Goal: Task Accomplishment & Management: Use online tool/utility

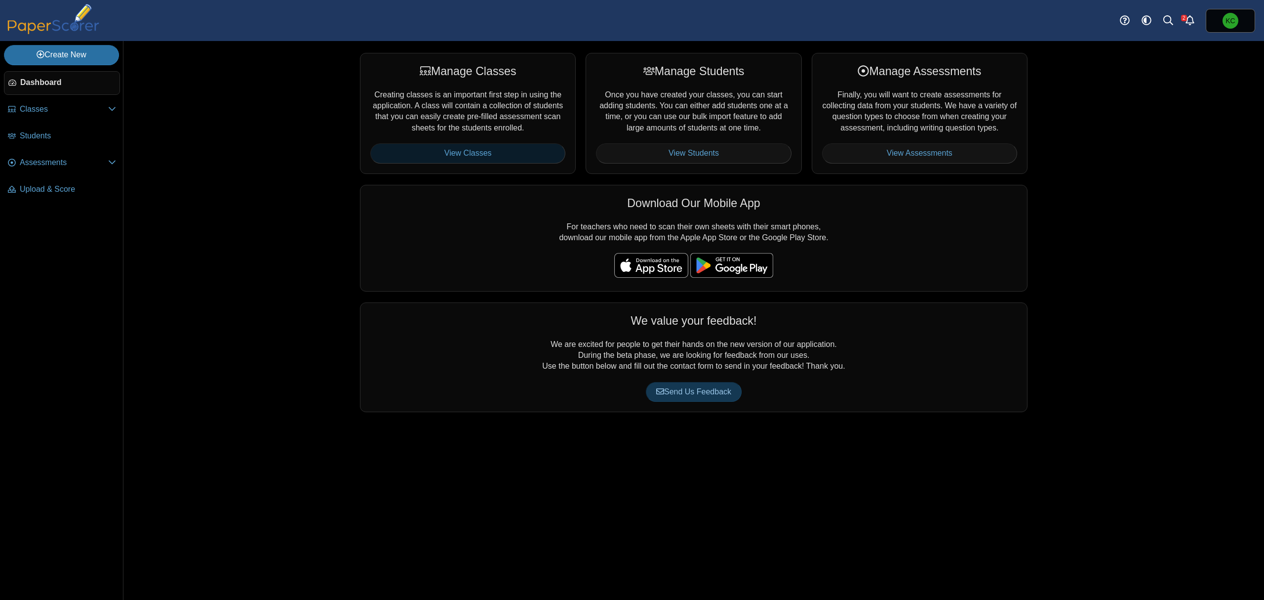
click at [436, 151] on link "View Classes" at bounding box center [467, 153] width 195 height 20
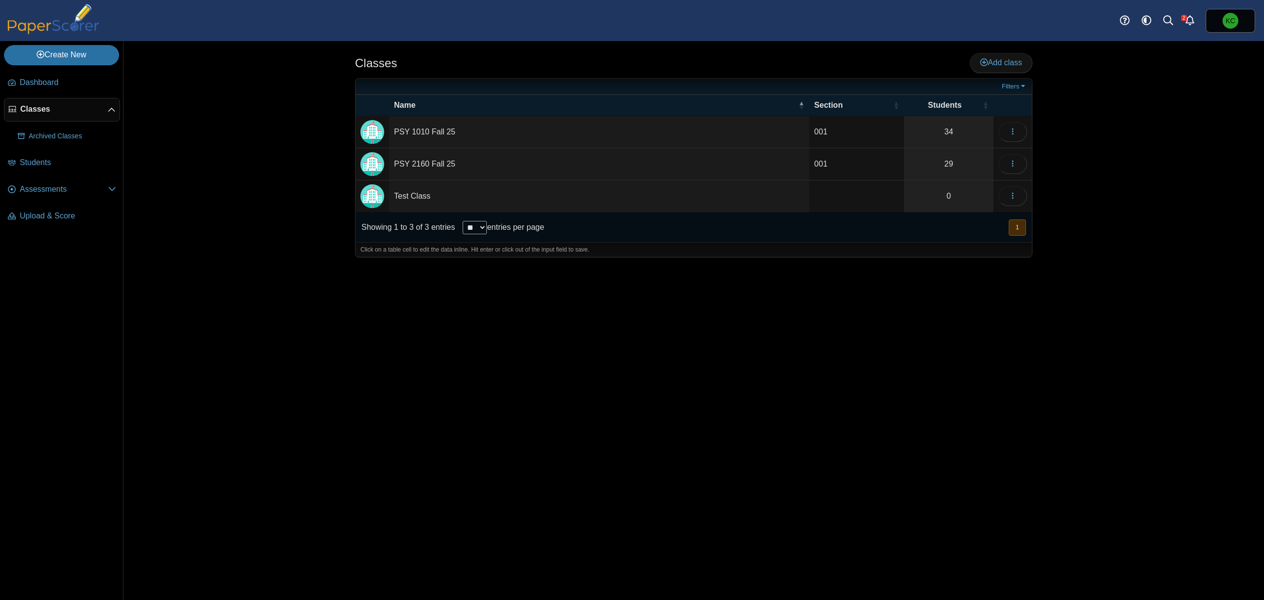
click at [1140, 411] on div "Classes Add class 001" at bounding box center [693, 320] width 1141 height 559
click at [1020, 196] on button "button" at bounding box center [1013, 196] width 29 height 20
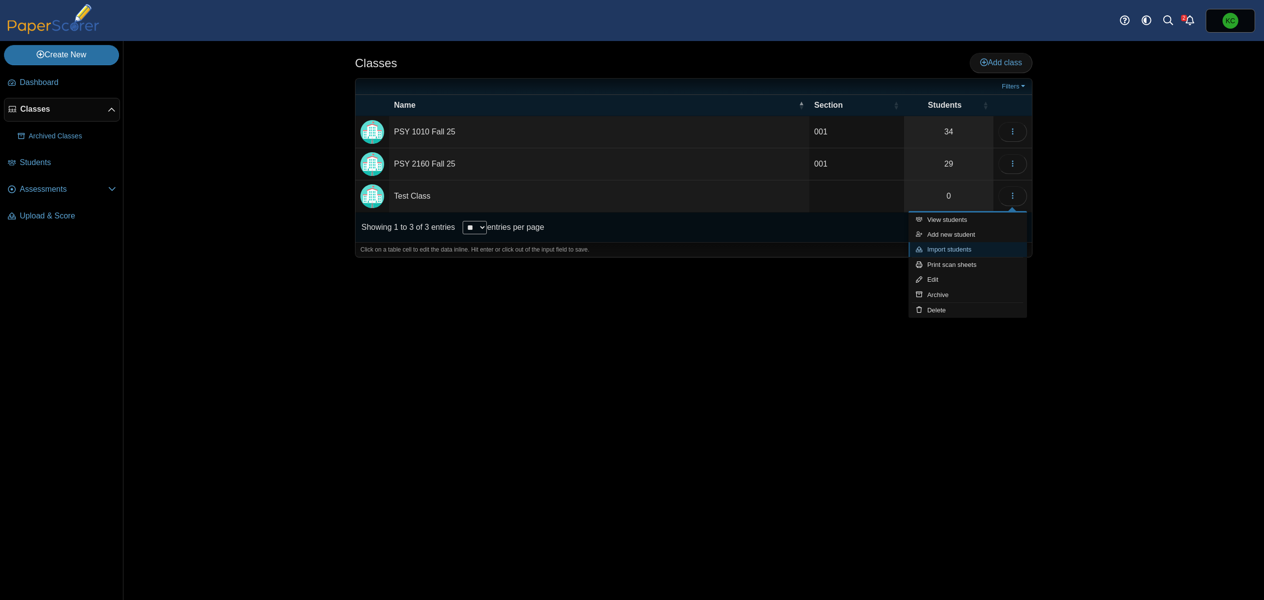
click at [977, 253] on link "Import students" at bounding box center [968, 249] width 119 height 15
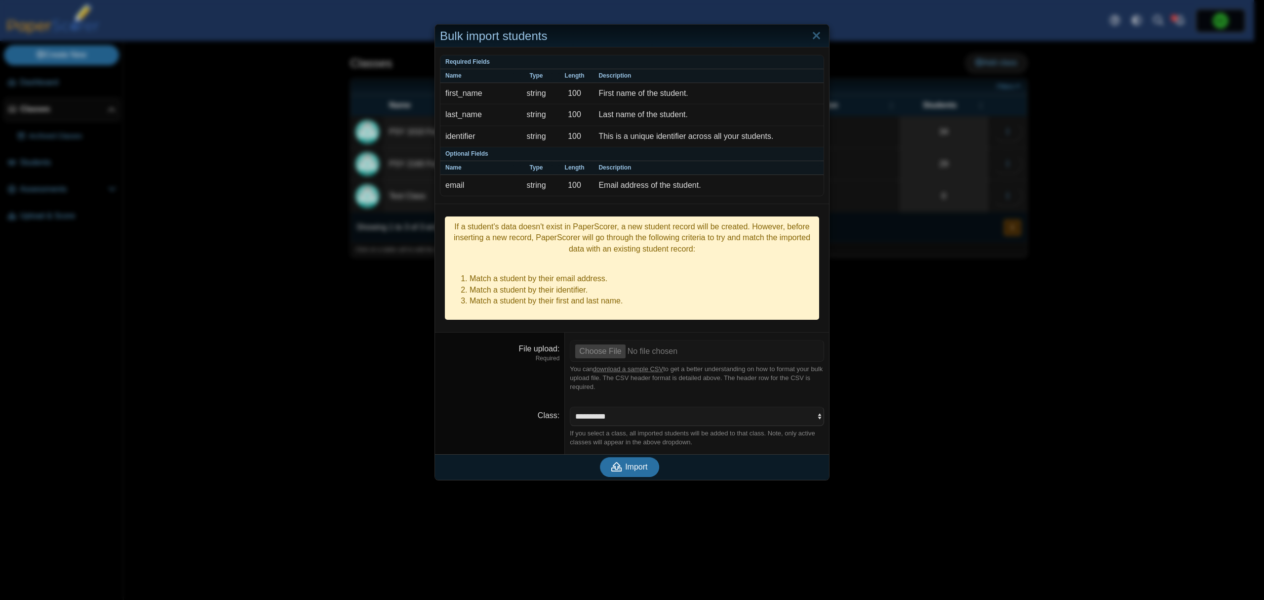
click at [611, 365] on link "download a sample CSV" at bounding box center [628, 368] width 70 height 7
click at [613, 340] on input "File upload" at bounding box center [697, 351] width 254 height 22
type input "**********"
click at [629, 462] on span "Import" at bounding box center [636, 466] width 22 height 8
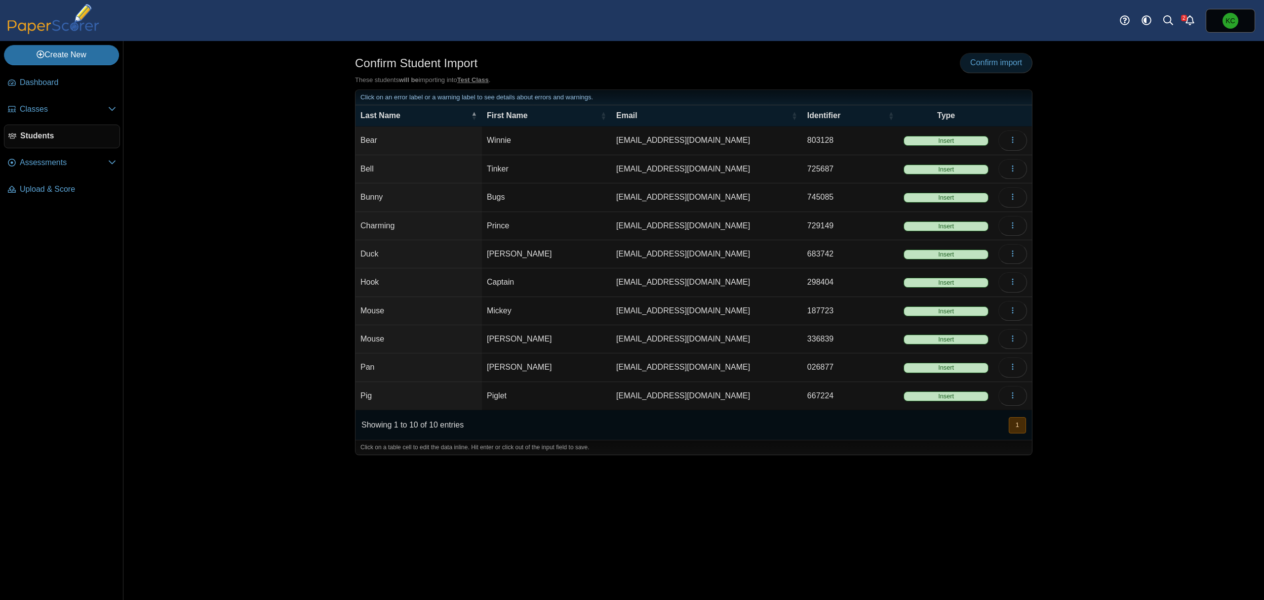
click at [994, 68] on link "Confirm import" at bounding box center [996, 63] width 73 height 20
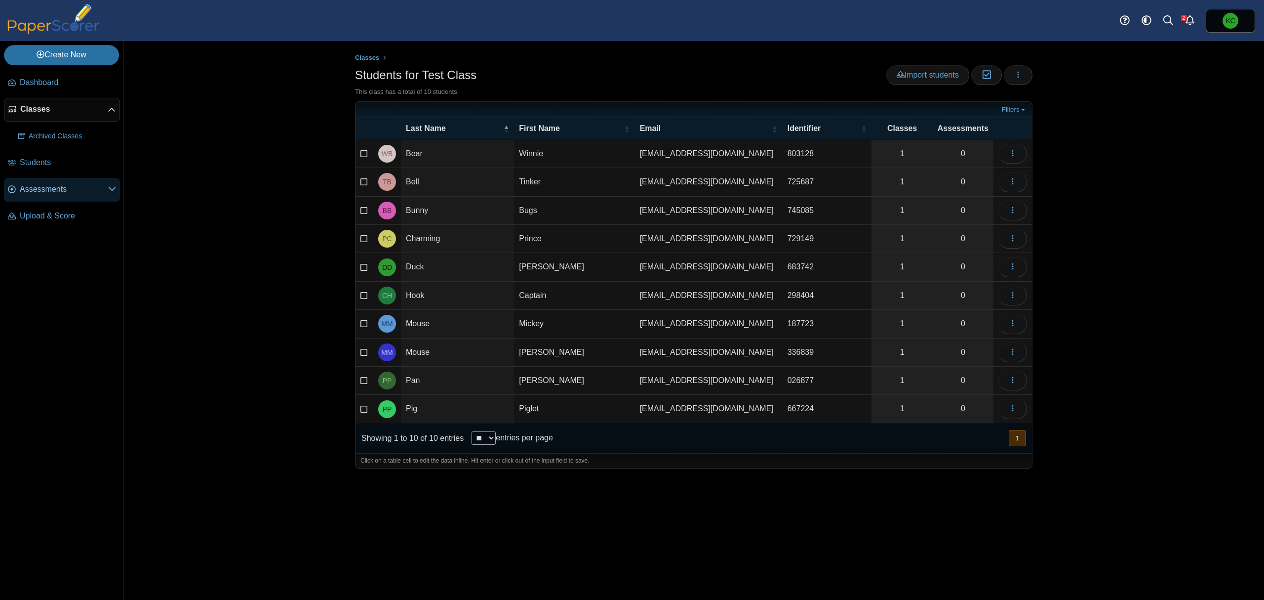
click at [25, 191] on span "Assessments" at bounding box center [64, 189] width 88 height 11
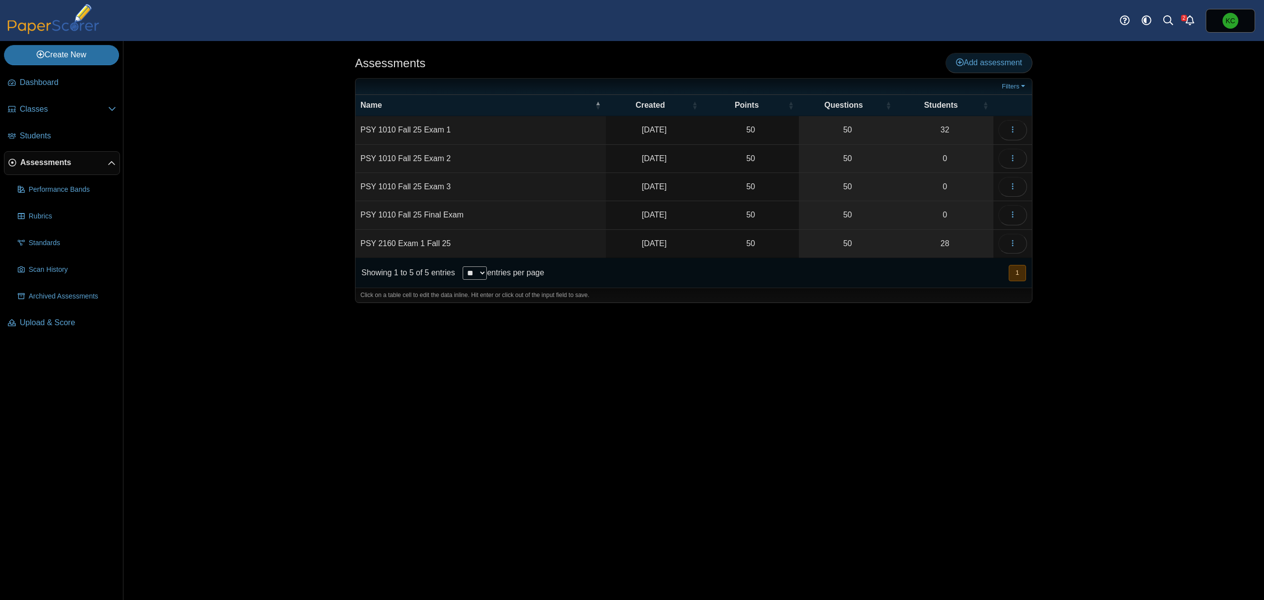
click at [1006, 62] on span "Add assessment" at bounding box center [989, 62] width 66 height 8
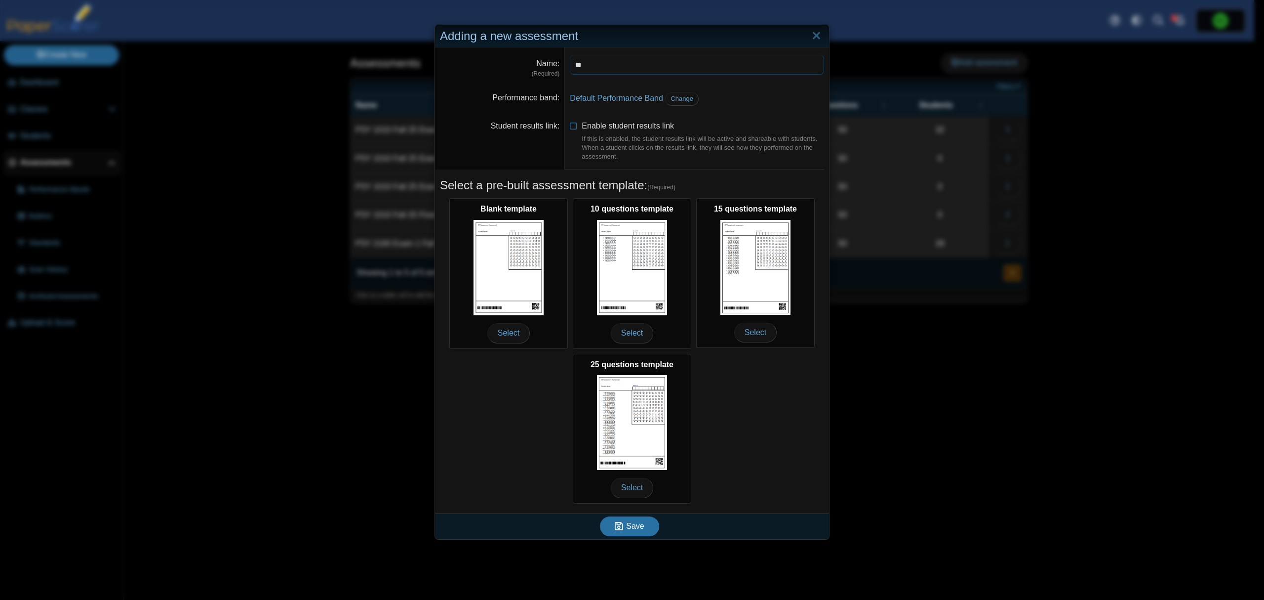
type input "*"
type input "**********"
click at [672, 98] on span "Change" at bounding box center [682, 98] width 23 height 7
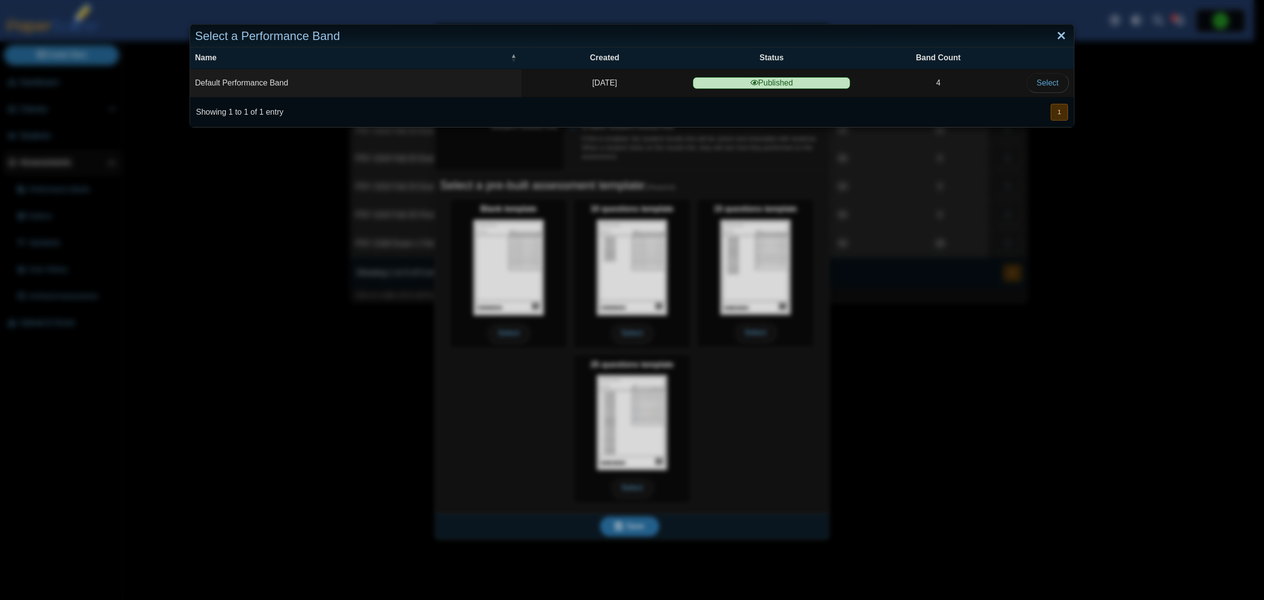
click at [1054, 34] on link "Close" at bounding box center [1061, 36] width 15 height 17
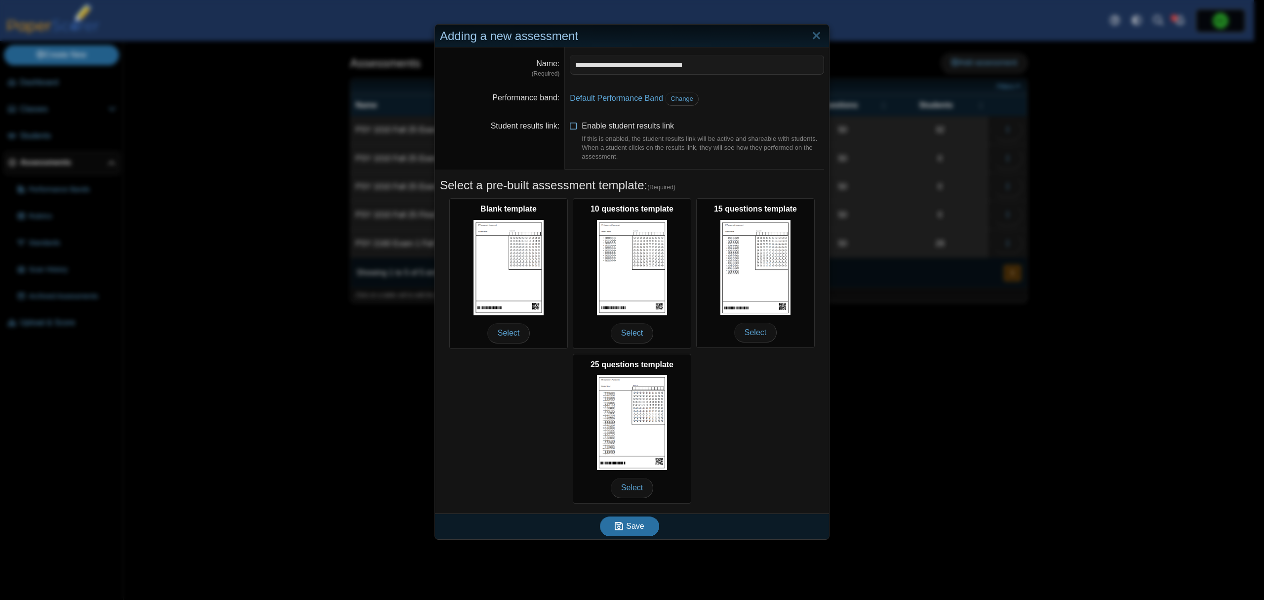
click at [587, 122] on span "Enable student results link If this is enabled, the student results link will b…" at bounding box center [703, 142] width 243 height 40
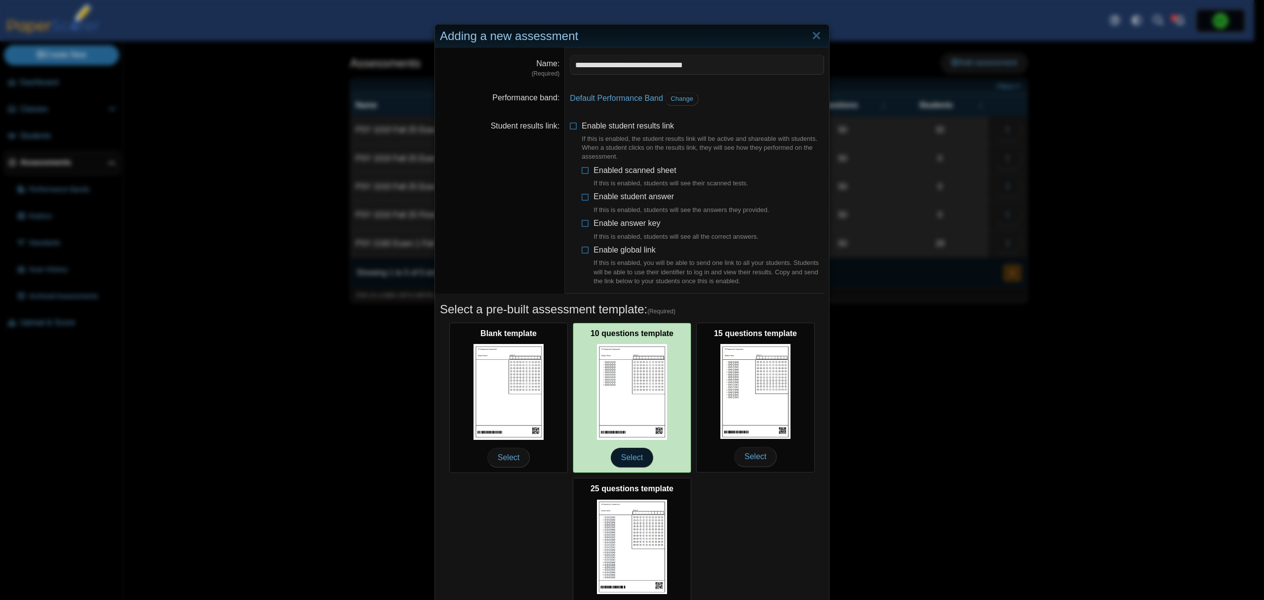
click at [621, 452] on span "Select" at bounding box center [632, 458] width 42 height 20
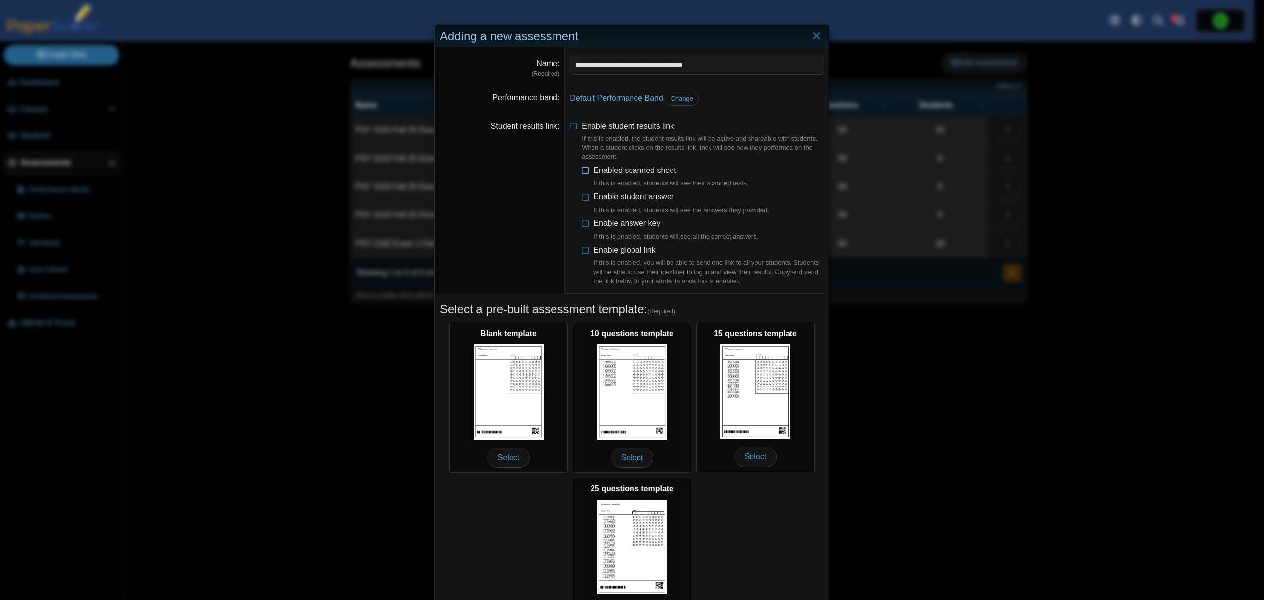
click at [662, 172] on span "Enabled scanned sheet If this is enabled, students will see their scanned tests." at bounding box center [671, 177] width 155 height 22
click at [643, 197] on span "Enable student answer If this is enabled, students will see the answers they pr…" at bounding box center [682, 203] width 176 height 22
click at [625, 228] on span "Enable answer key If this is enabled, students will see all the correct answers." at bounding box center [676, 230] width 165 height 22
click at [597, 258] on label "Enable global link If this is enabled, you will be able to send one link to all…" at bounding box center [709, 265] width 231 height 41
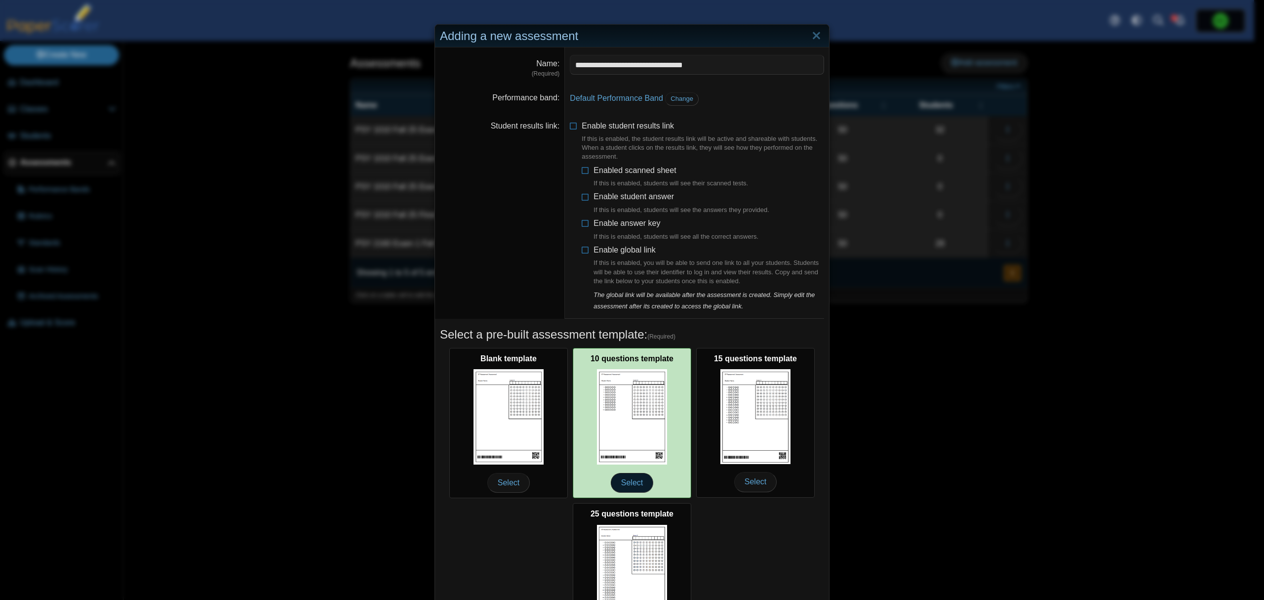
click at [637, 485] on span "Select" at bounding box center [632, 483] width 42 height 20
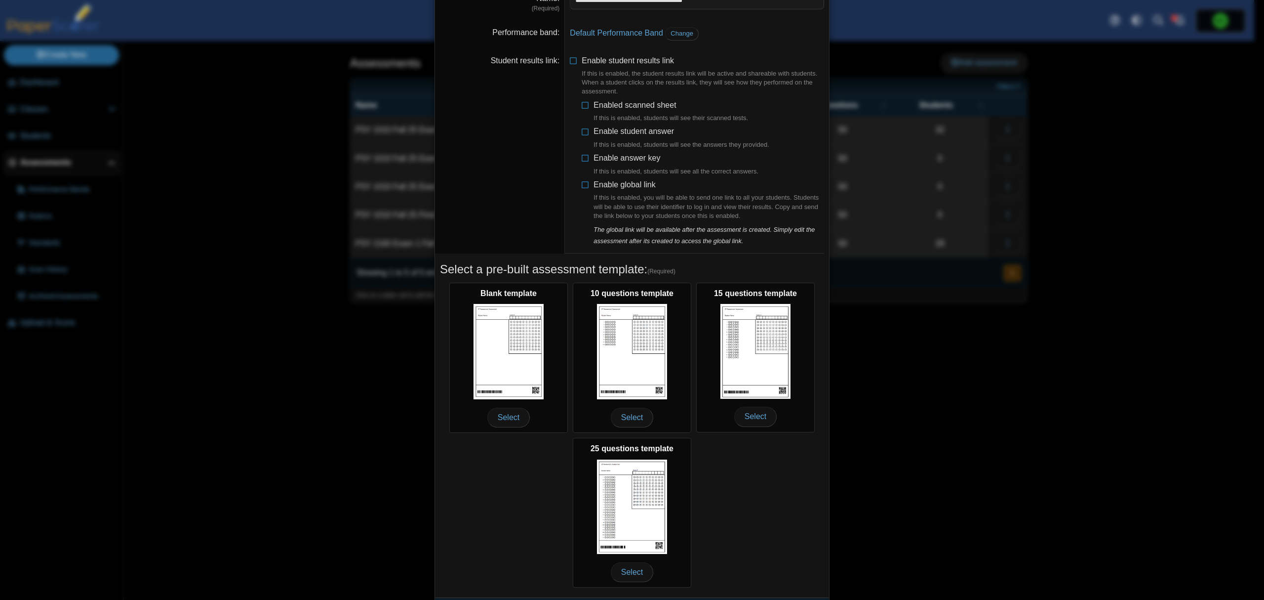
scroll to position [95, 0]
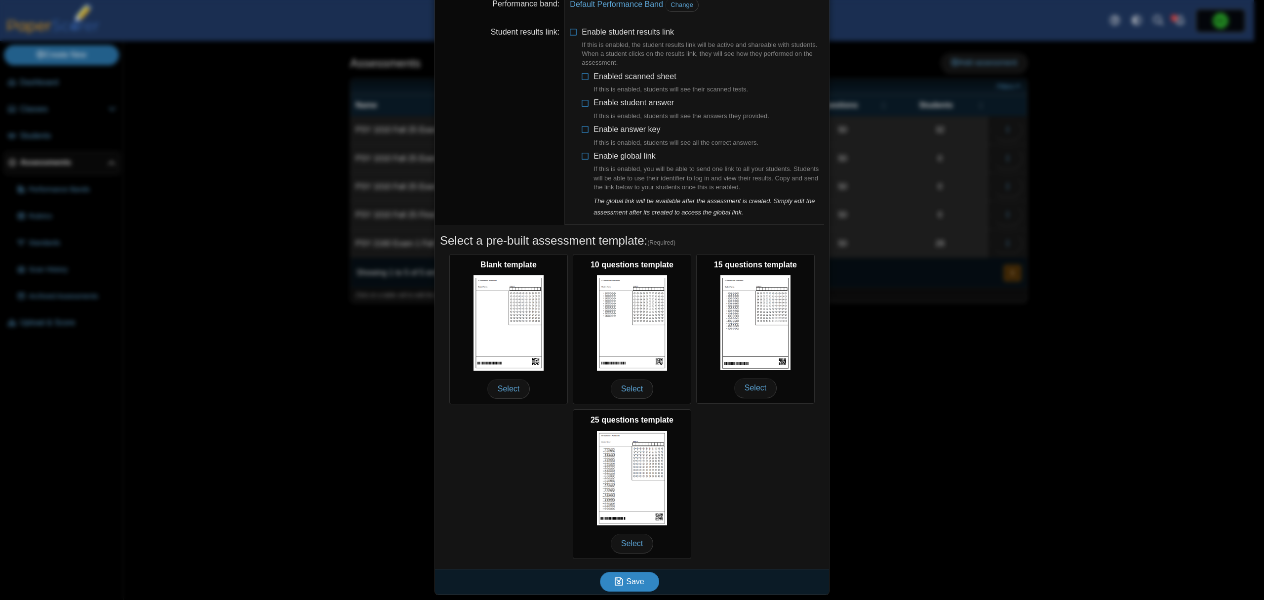
click at [621, 586] on icon "submit" at bounding box center [620, 581] width 11 height 11
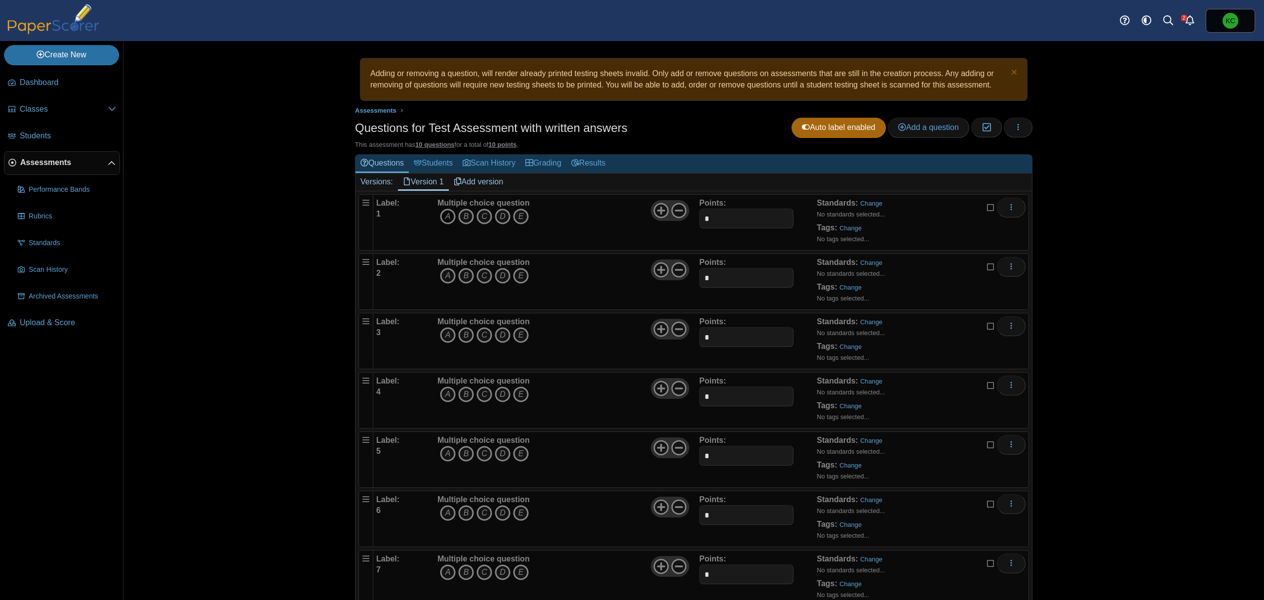
click at [445, 218] on icon "A" at bounding box center [448, 216] width 16 height 16
click at [862, 205] on link "Change" at bounding box center [871, 203] width 22 height 7
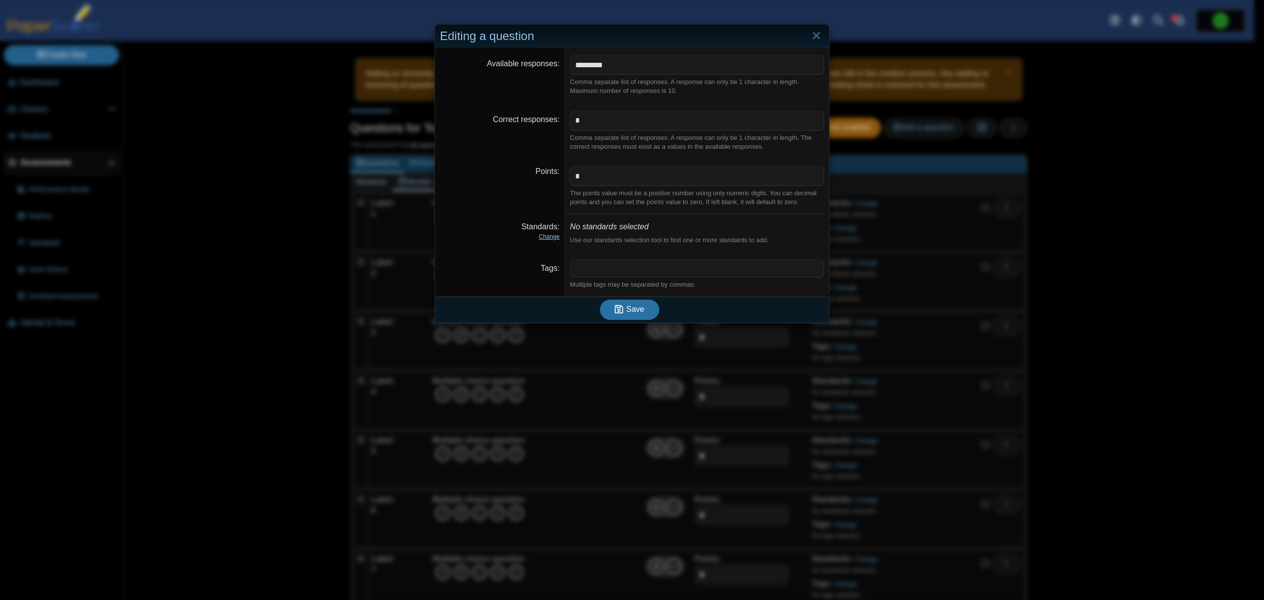
click at [540, 238] on link "Change" at bounding box center [549, 236] width 21 height 7
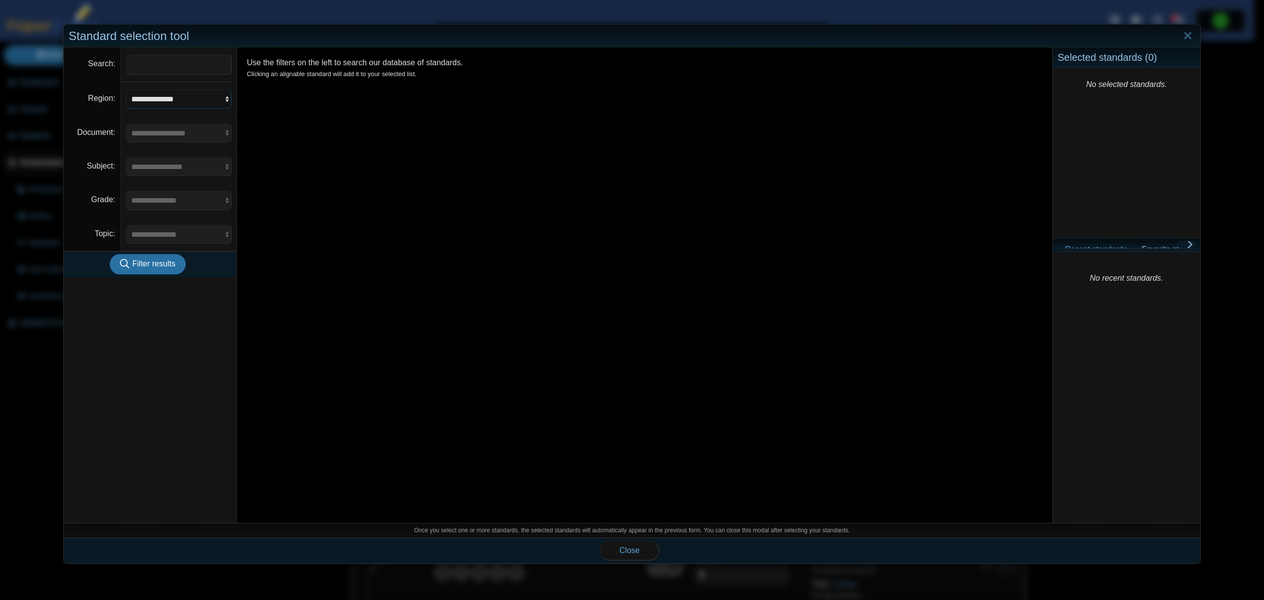
click at [153, 96] on select "**********" at bounding box center [179, 98] width 106 height 19
drag, startPoint x: 505, startPoint y: 182, endPoint x: 599, endPoint y: 125, distance: 110.0
click at [505, 182] on div "Use the filters on the left to search our database of standards. Clicking an al…" at bounding box center [645, 285] width 816 height 476
click at [1181, 38] on link "Close" at bounding box center [1188, 36] width 15 height 17
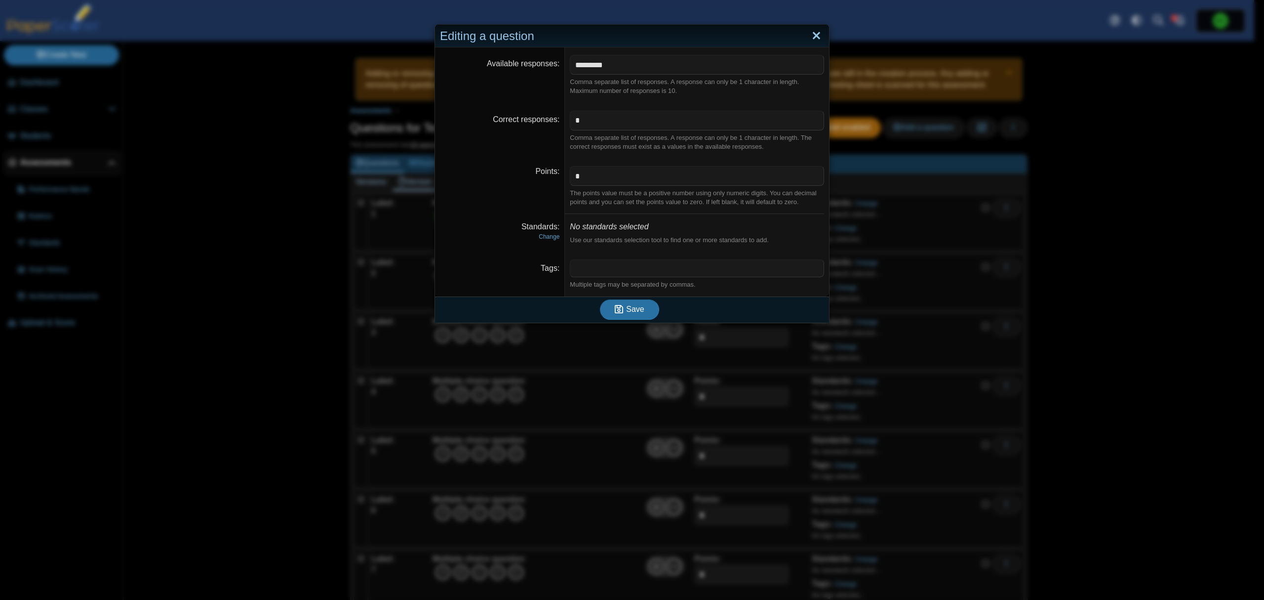
click at [816, 36] on link "Close" at bounding box center [816, 36] width 15 height 17
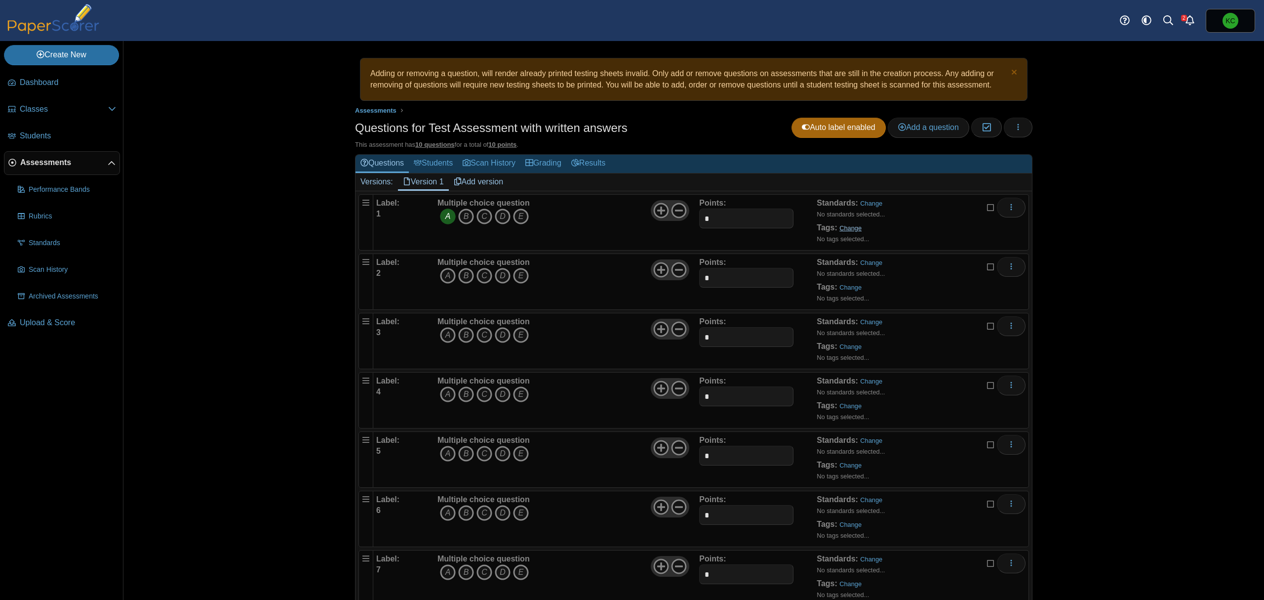
click at [840, 228] on link "Change" at bounding box center [851, 227] width 22 height 7
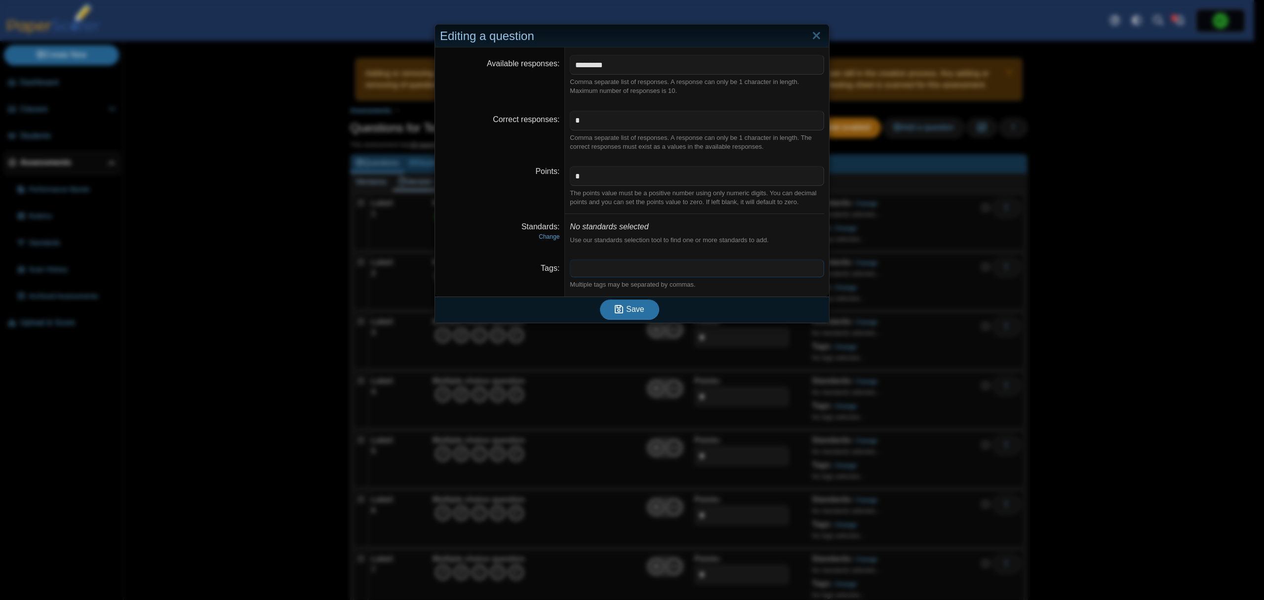
click at [638, 265] on span at bounding box center [697, 268] width 253 height 17
click at [618, 313] on icon "submit" at bounding box center [619, 308] width 8 height 9
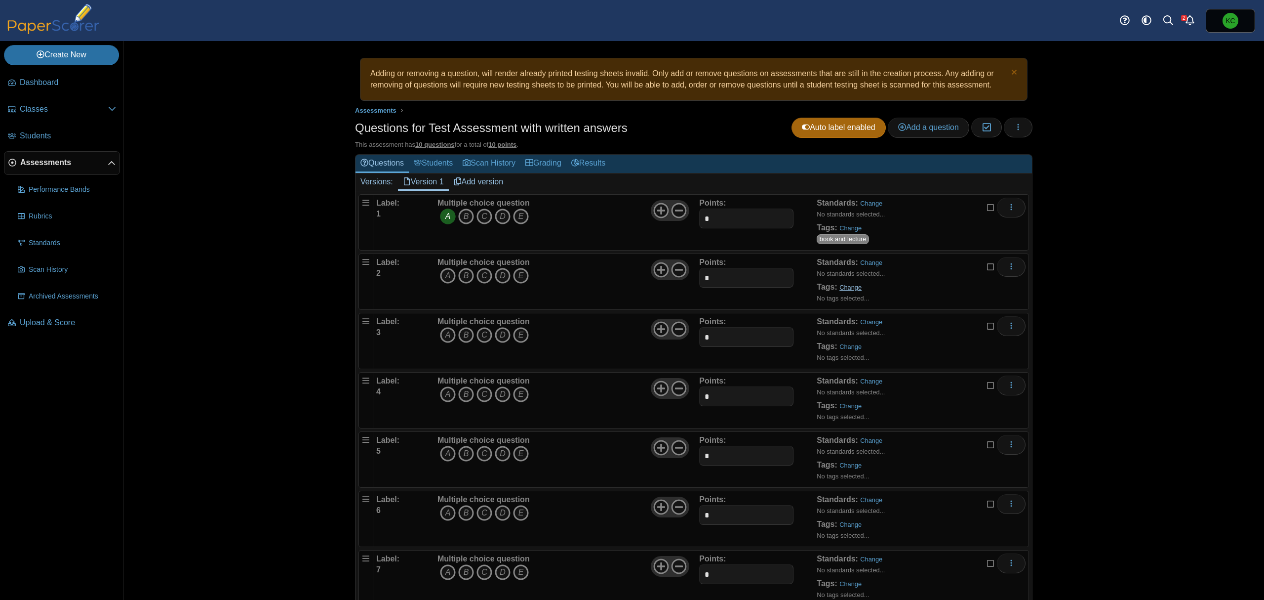
click at [840, 285] on link "Change" at bounding box center [851, 287] width 22 height 7
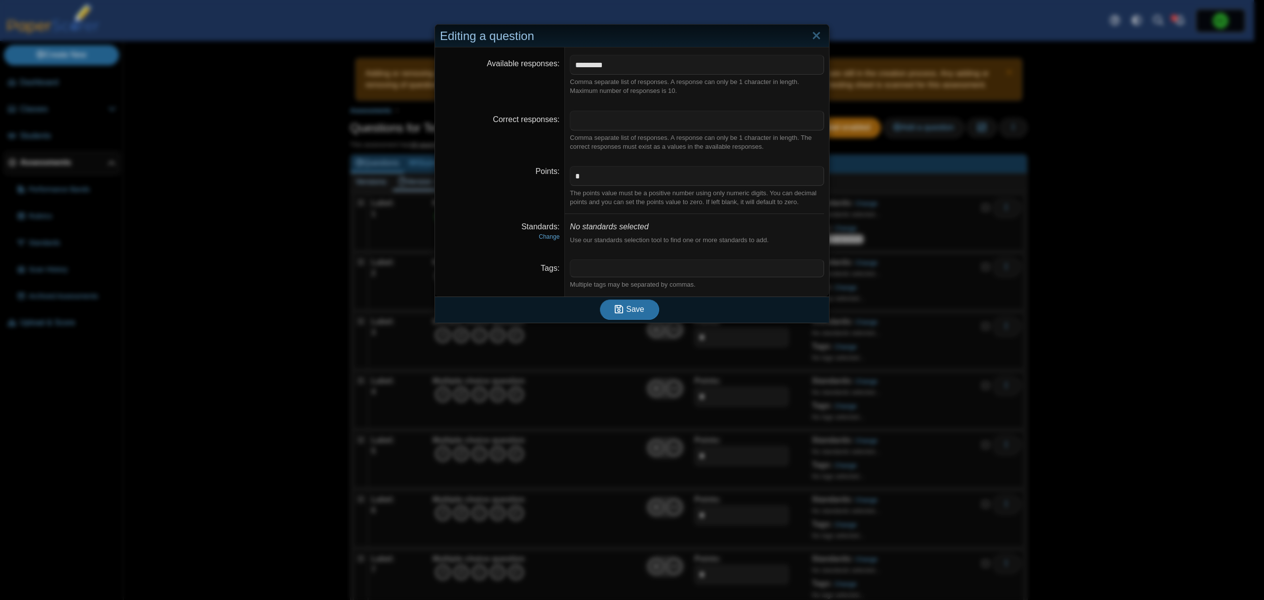
click at [678, 271] on span at bounding box center [697, 268] width 253 height 17
click at [623, 317] on button "Save" at bounding box center [629, 309] width 59 height 20
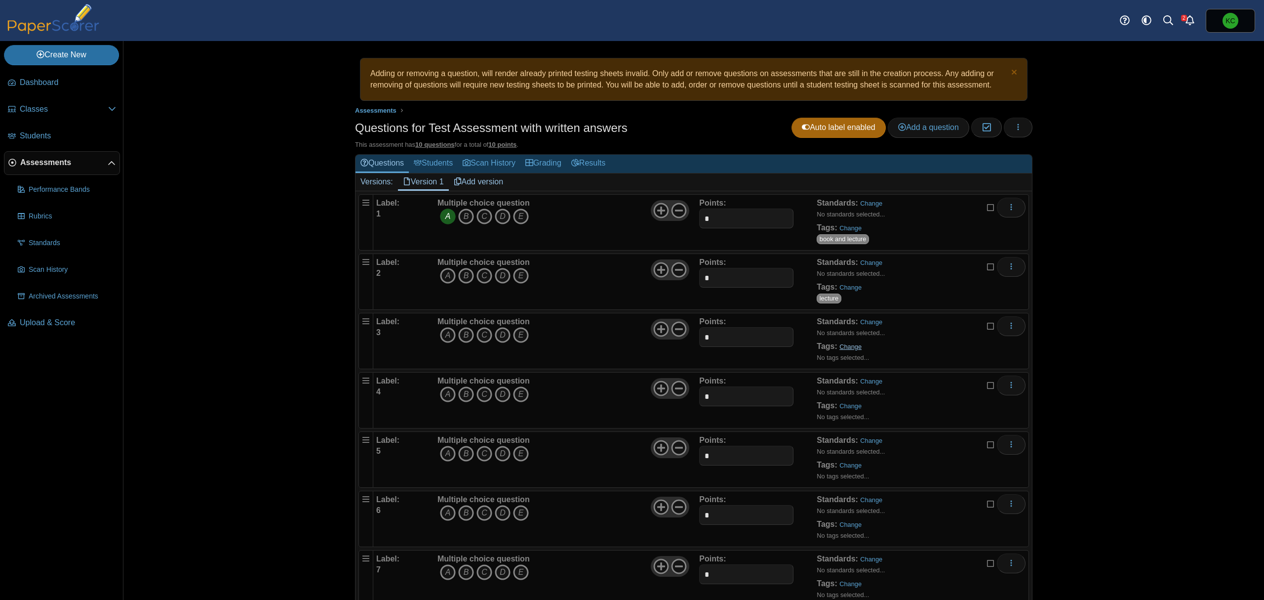
click at [845, 350] on link "Change" at bounding box center [851, 346] width 22 height 7
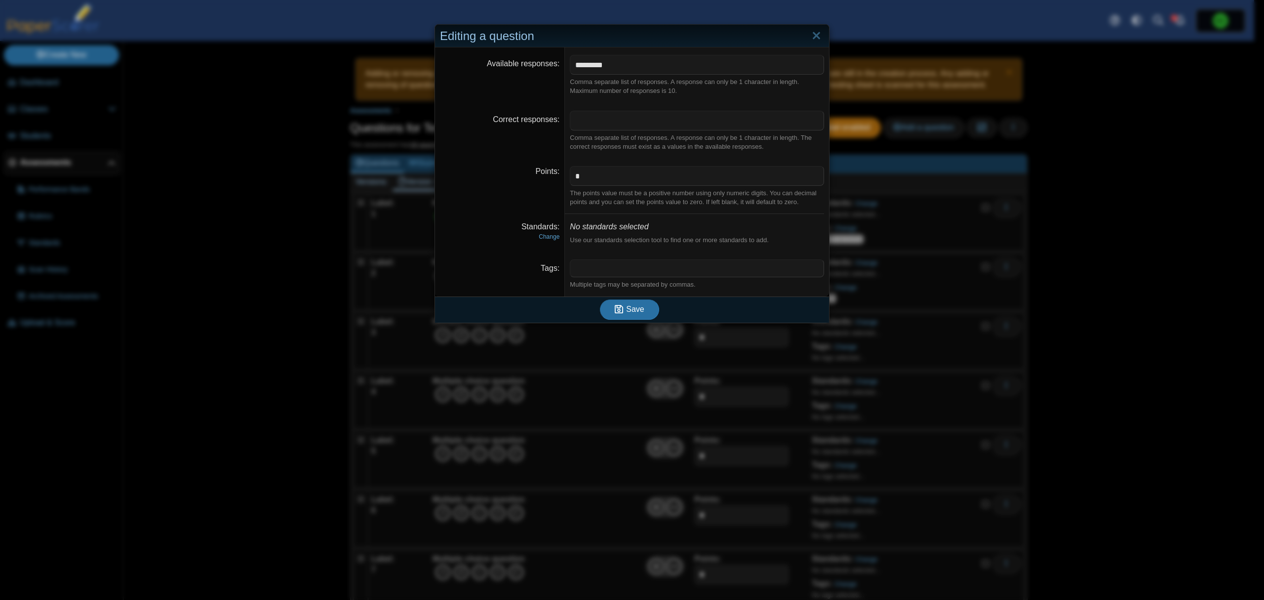
click at [709, 263] on span at bounding box center [697, 268] width 253 height 17
click at [605, 303] on button "Save" at bounding box center [629, 309] width 59 height 20
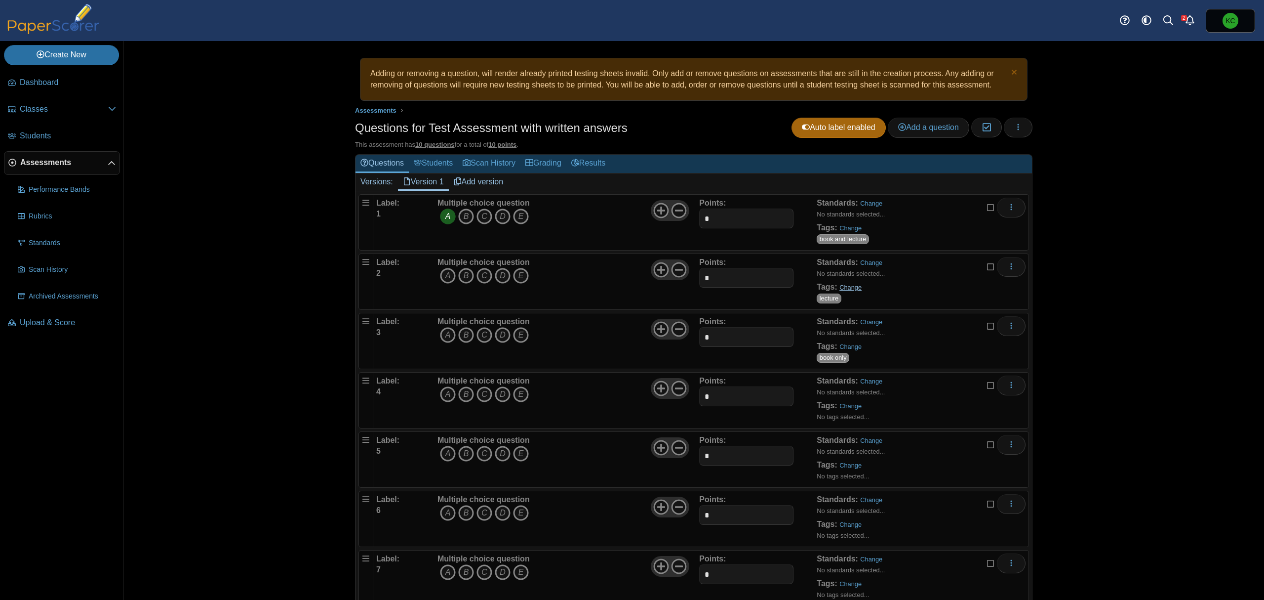
click at [846, 285] on link "Change" at bounding box center [851, 287] width 22 height 7
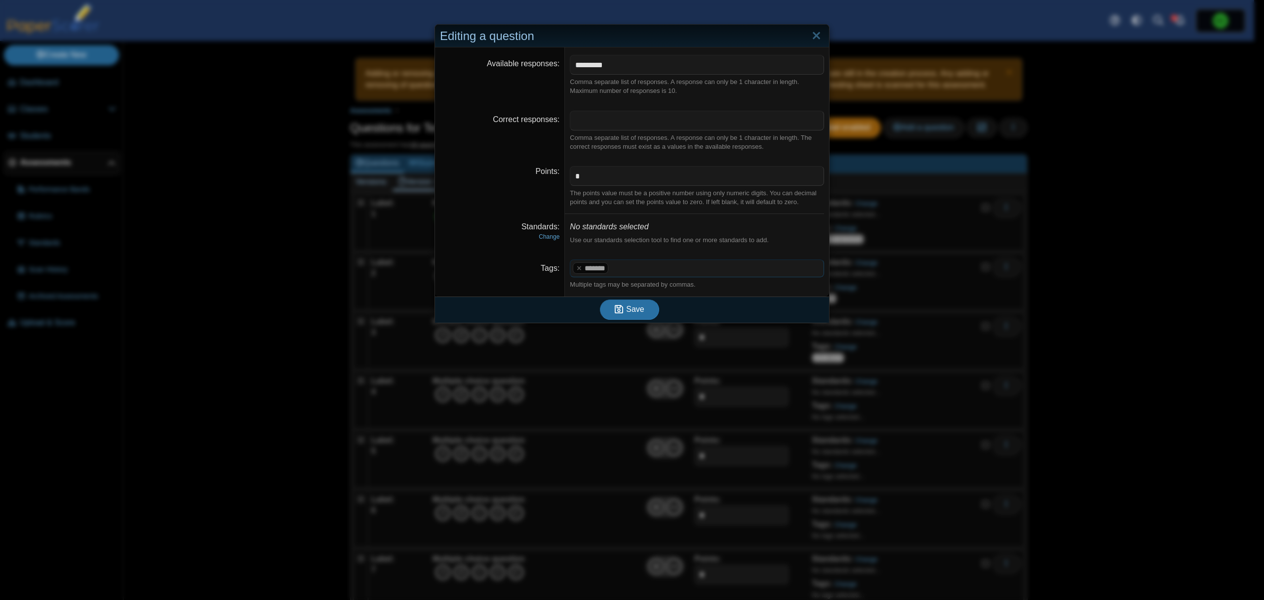
click at [632, 273] on span at bounding box center [717, 268] width 213 height 17
click at [575, 269] on x "remove tag" at bounding box center [579, 268] width 8 height 6
click at [579, 273] on span at bounding box center [697, 268] width 253 height 17
click at [619, 307] on icon "submit" at bounding box center [619, 308] width 8 height 9
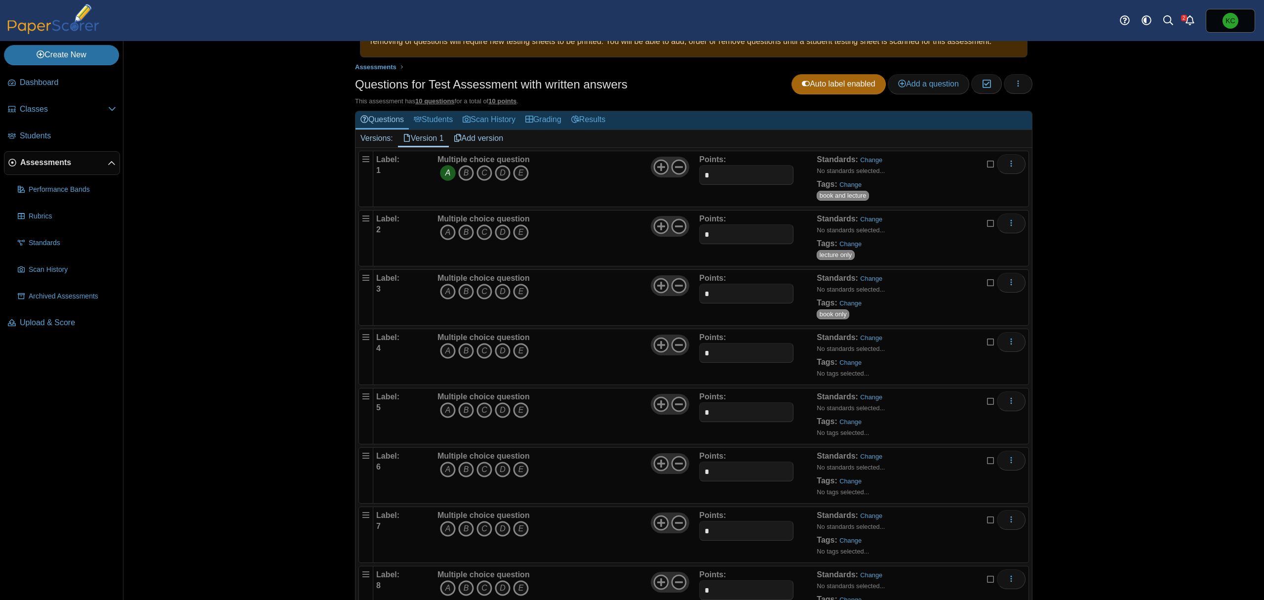
scroll to position [66, 0]
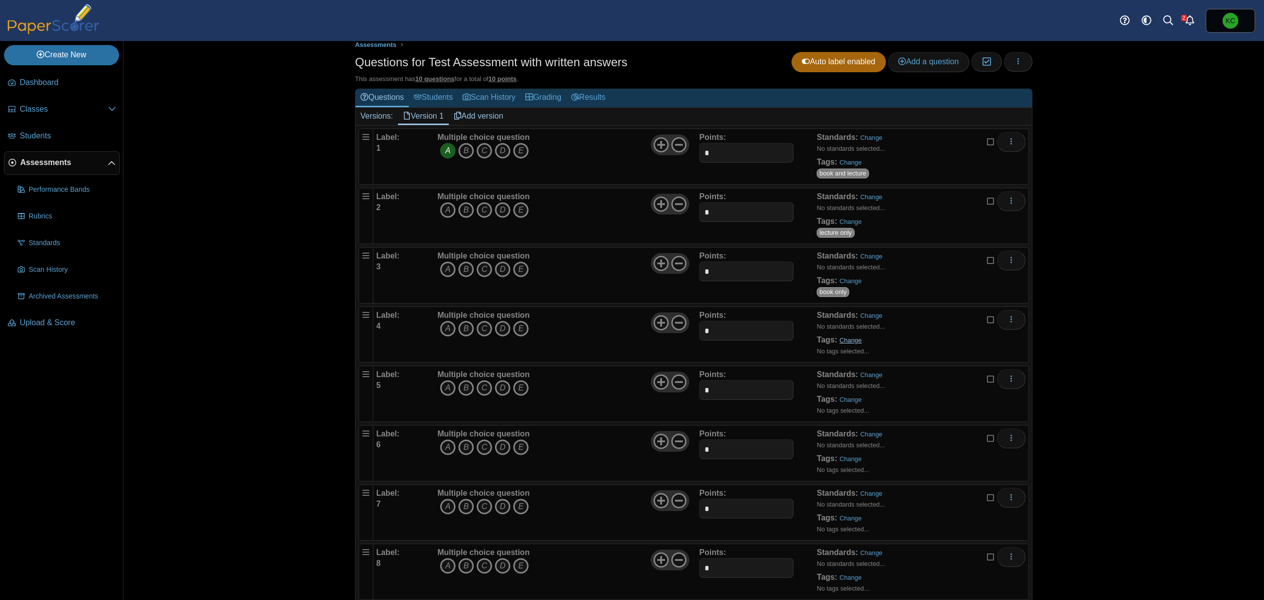
click at [840, 340] on link "Change" at bounding box center [851, 339] width 22 height 7
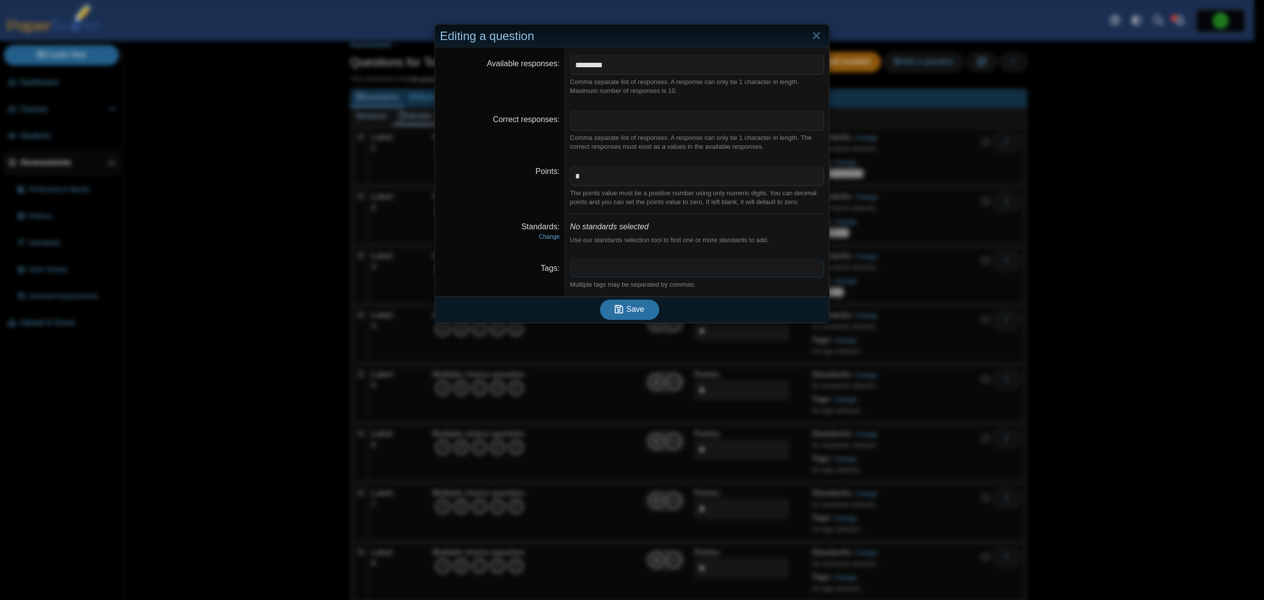
drag, startPoint x: 676, startPoint y: 266, endPoint x: 687, endPoint y: 258, distance: 13.4
click at [677, 265] on span at bounding box center [697, 268] width 253 height 17
click at [635, 313] on span "Save" at bounding box center [635, 309] width 18 height 8
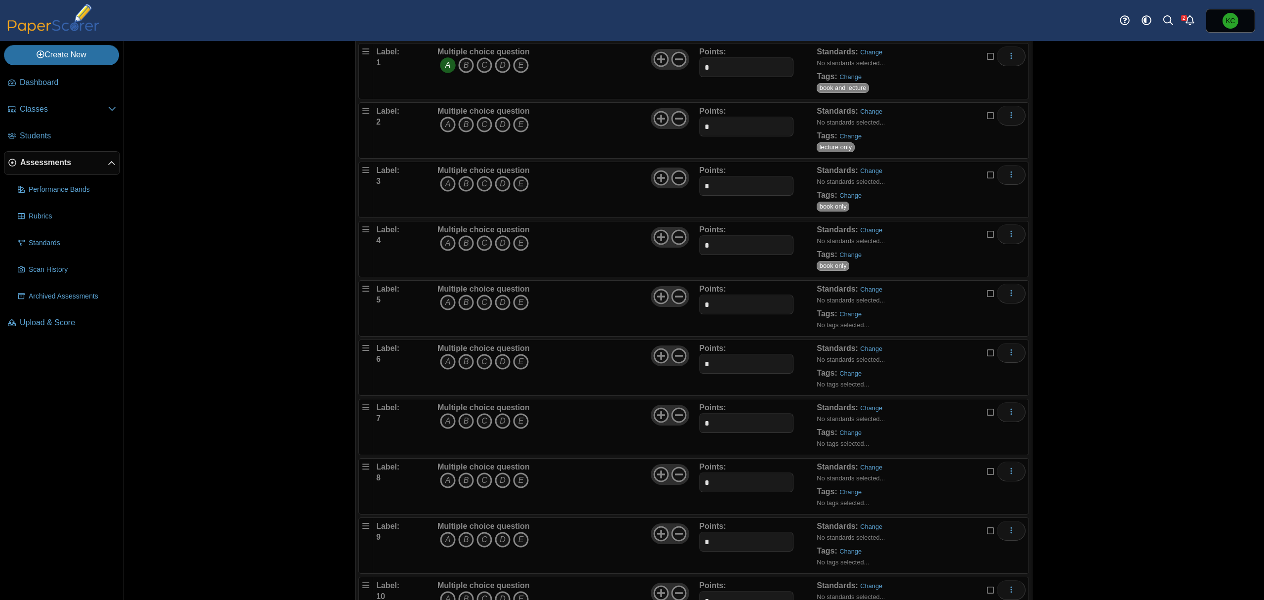
scroll to position [210, 0]
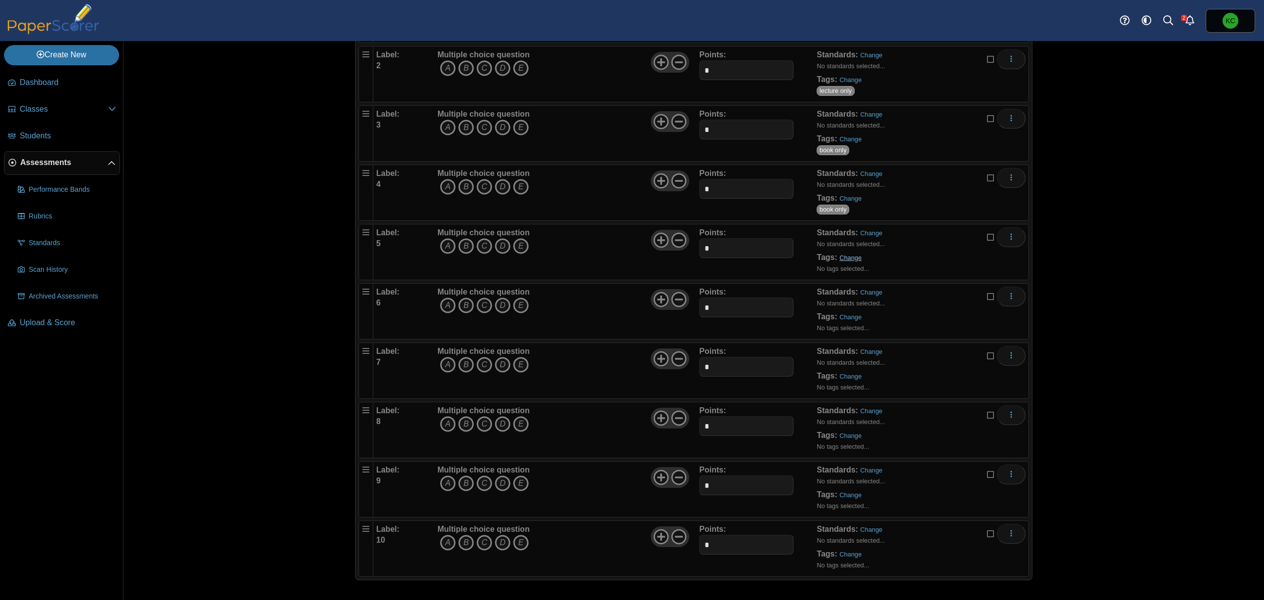
click at [840, 256] on link "Change" at bounding box center [851, 257] width 22 height 7
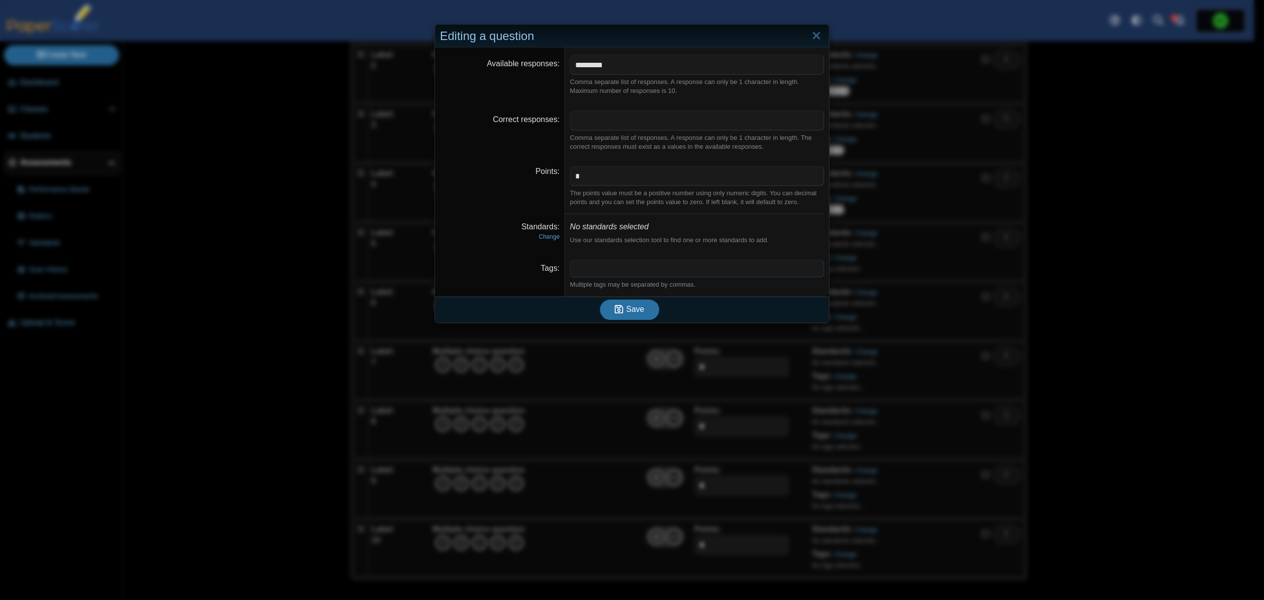
click at [706, 265] on span at bounding box center [697, 268] width 253 height 17
click at [641, 311] on button "Save" at bounding box center [629, 309] width 59 height 20
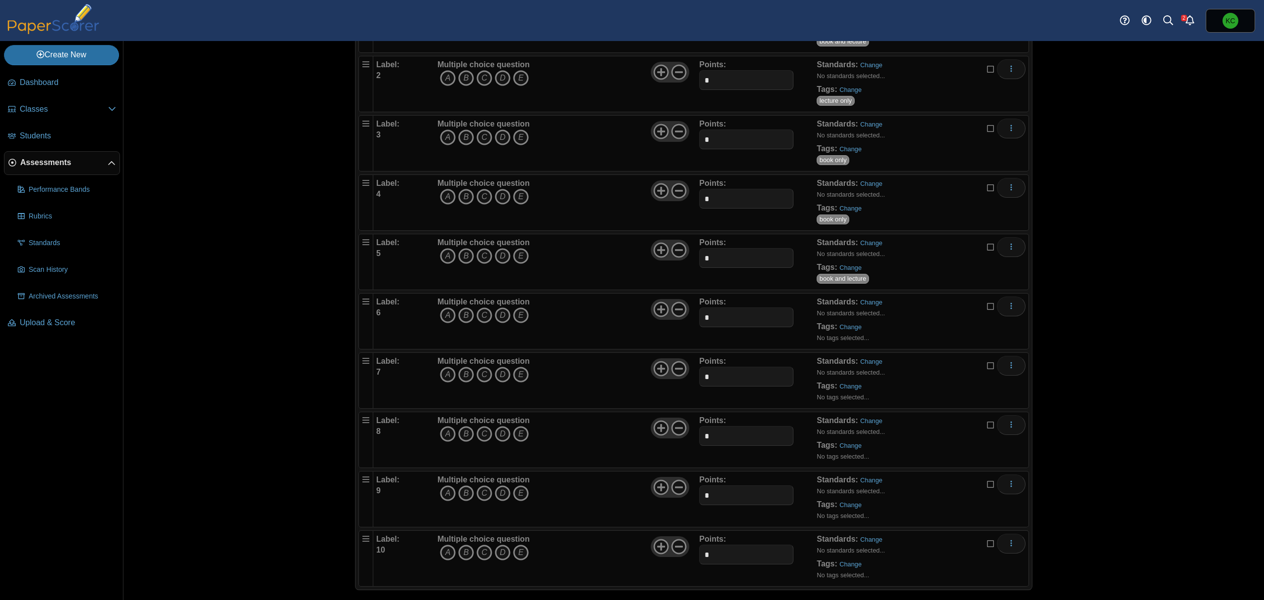
scroll to position [210, 0]
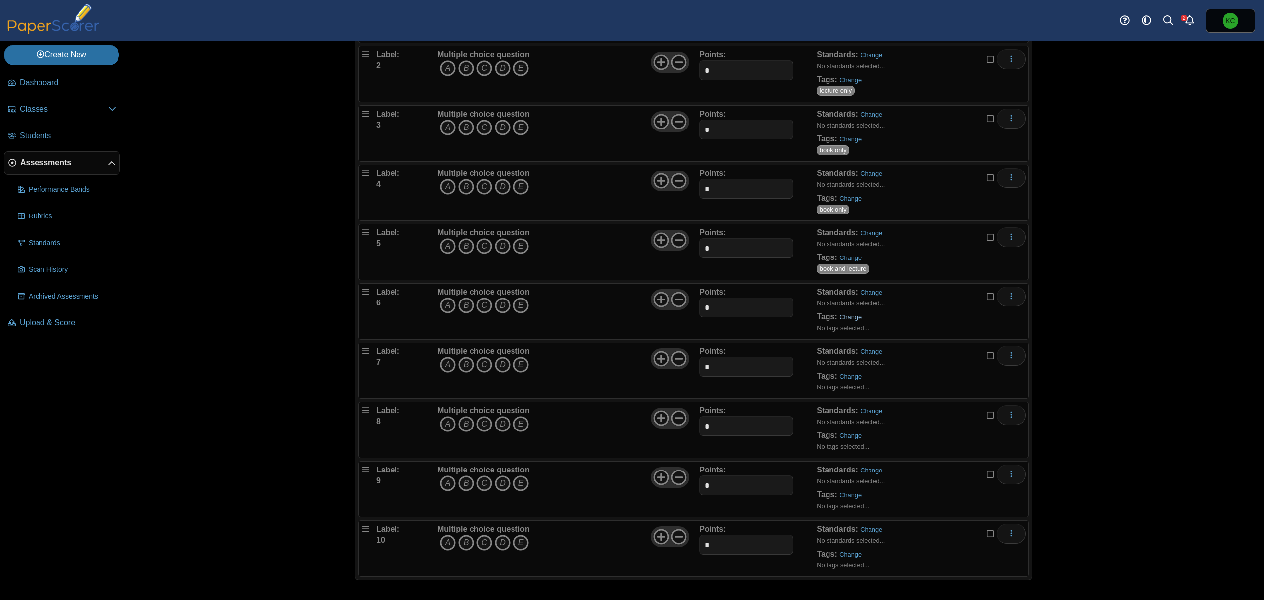
click at [840, 316] on link "Change" at bounding box center [851, 316] width 22 height 7
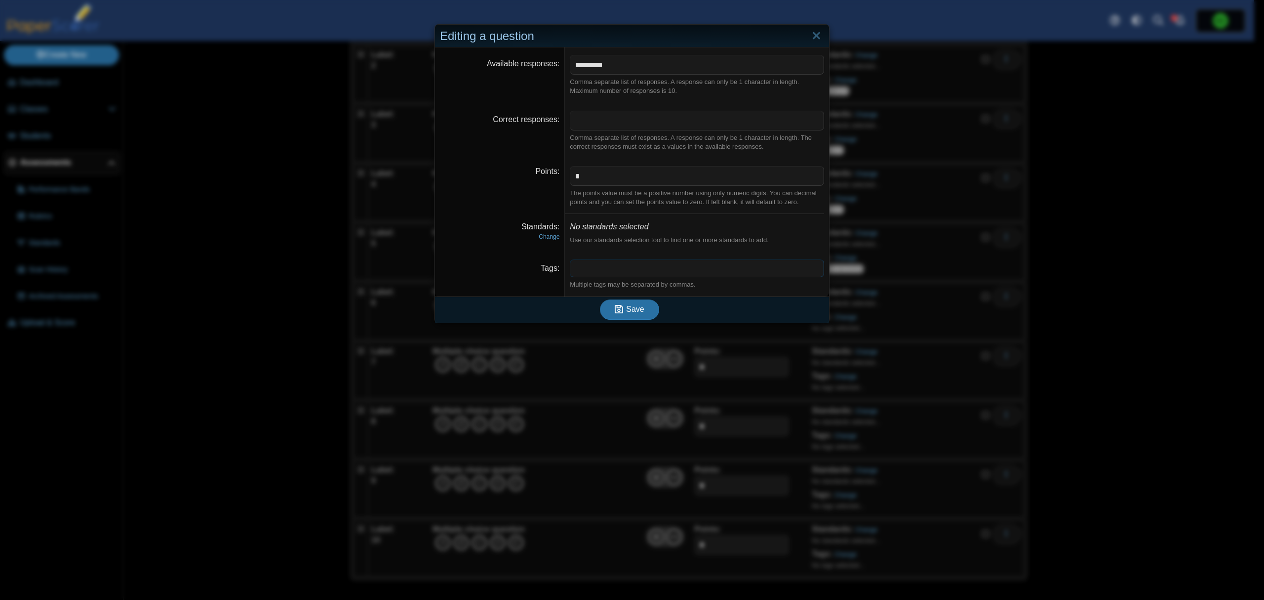
click at [716, 265] on span at bounding box center [697, 268] width 253 height 17
click at [609, 314] on button "Save" at bounding box center [629, 309] width 59 height 20
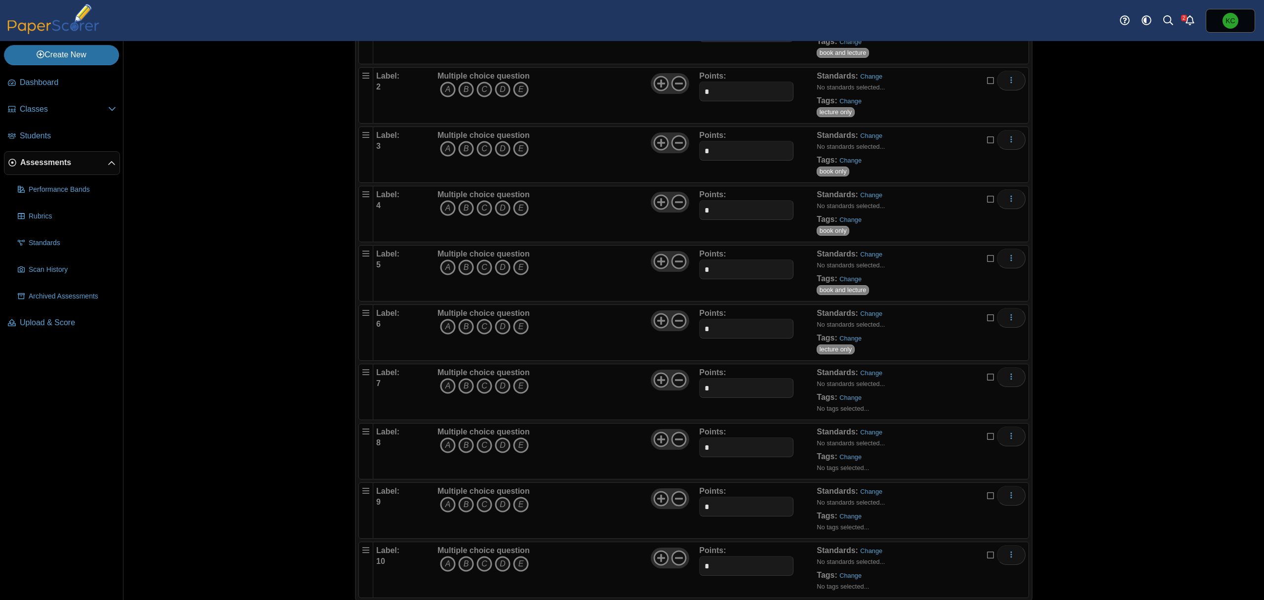
scroll to position [145, 0]
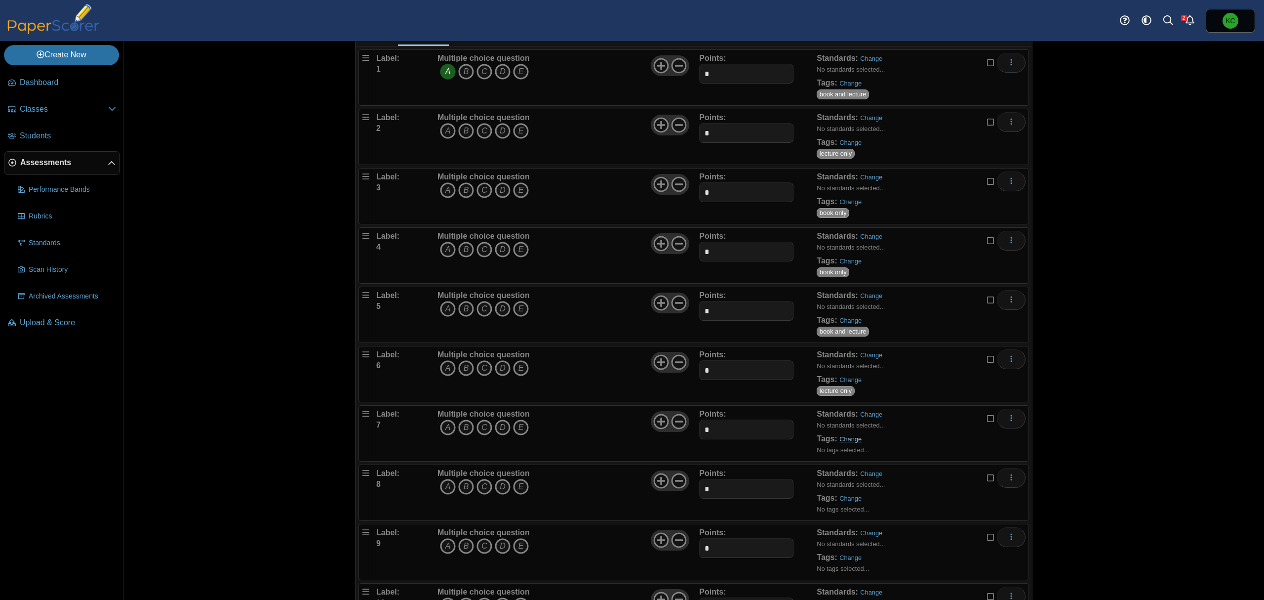
click at [852, 441] on link "Change" at bounding box center [851, 438] width 22 height 7
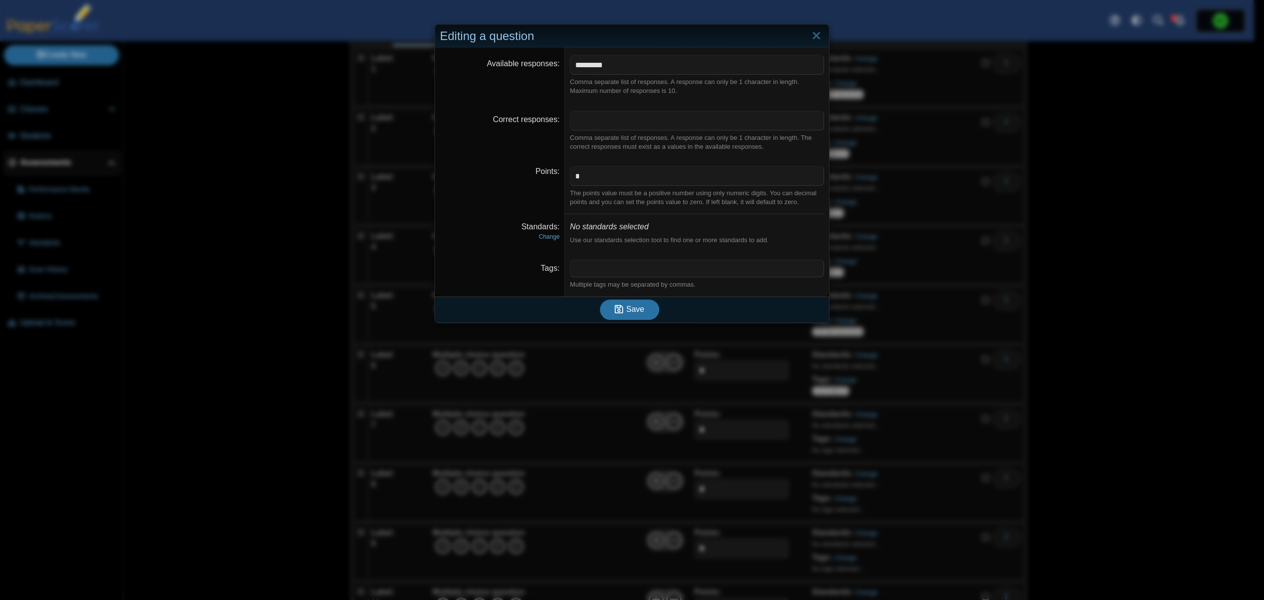
click at [602, 270] on span at bounding box center [697, 268] width 253 height 17
click at [641, 314] on button "Save" at bounding box center [629, 309] width 59 height 20
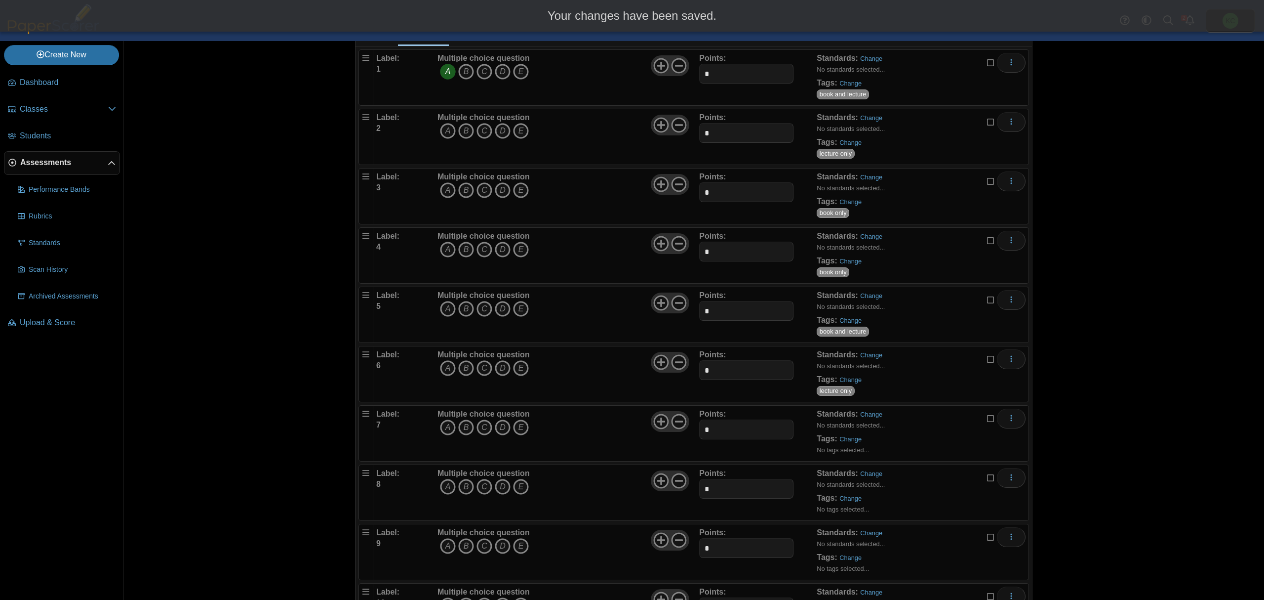
scroll to position [210, 0]
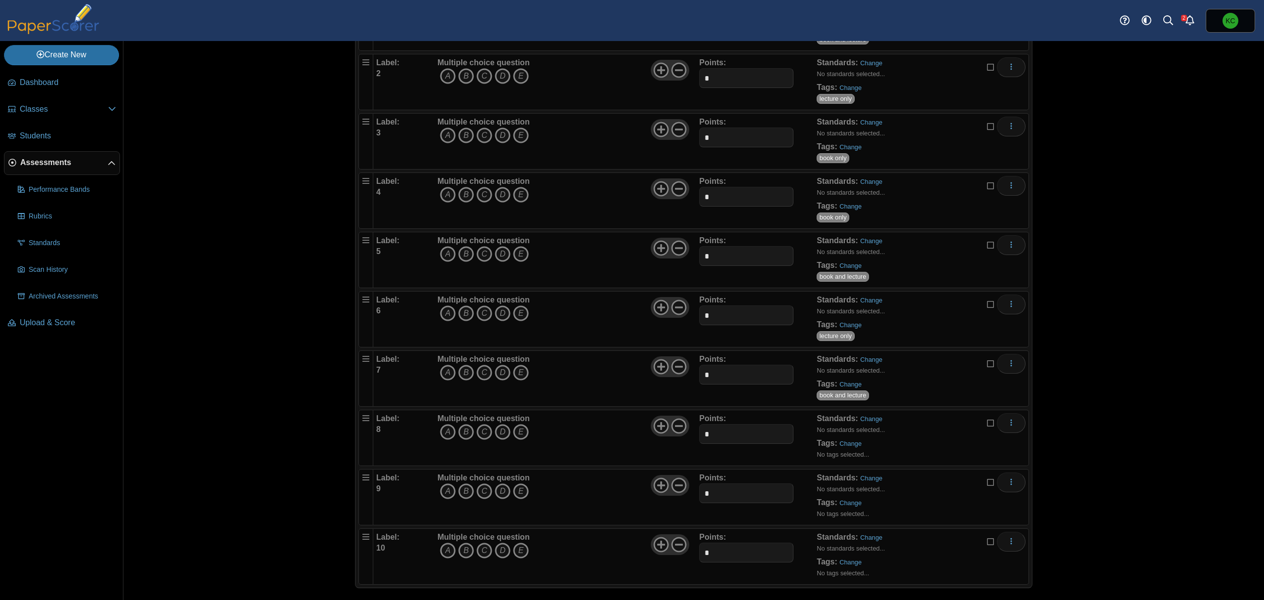
scroll to position [210, 0]
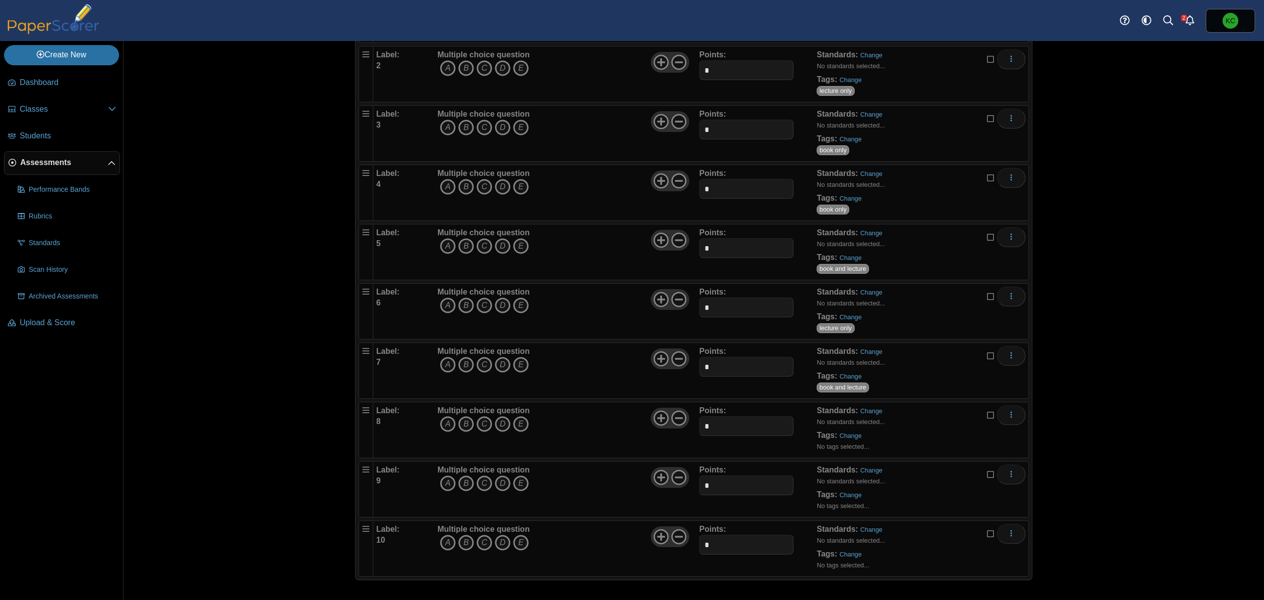
click at [840, 430] on div "Tags: Change No tags selected..." at bounding box center [834, 442] width 35 height 25
click at [842, 437] on link "Change" at bounding box center [851, 435] width 22 height 7
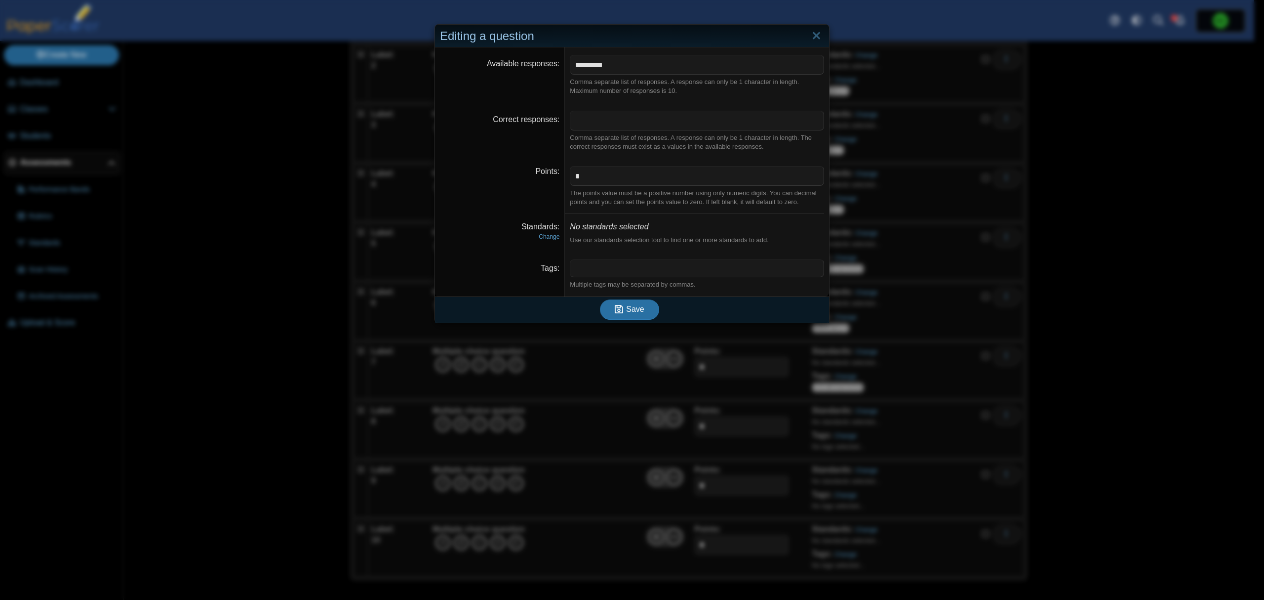
click at [633, 264] on span at bounding box center [697, 268] width 253 height 17
click at [619, 311] on use "submit" at bounding box center [619, 309] width 8 height 8
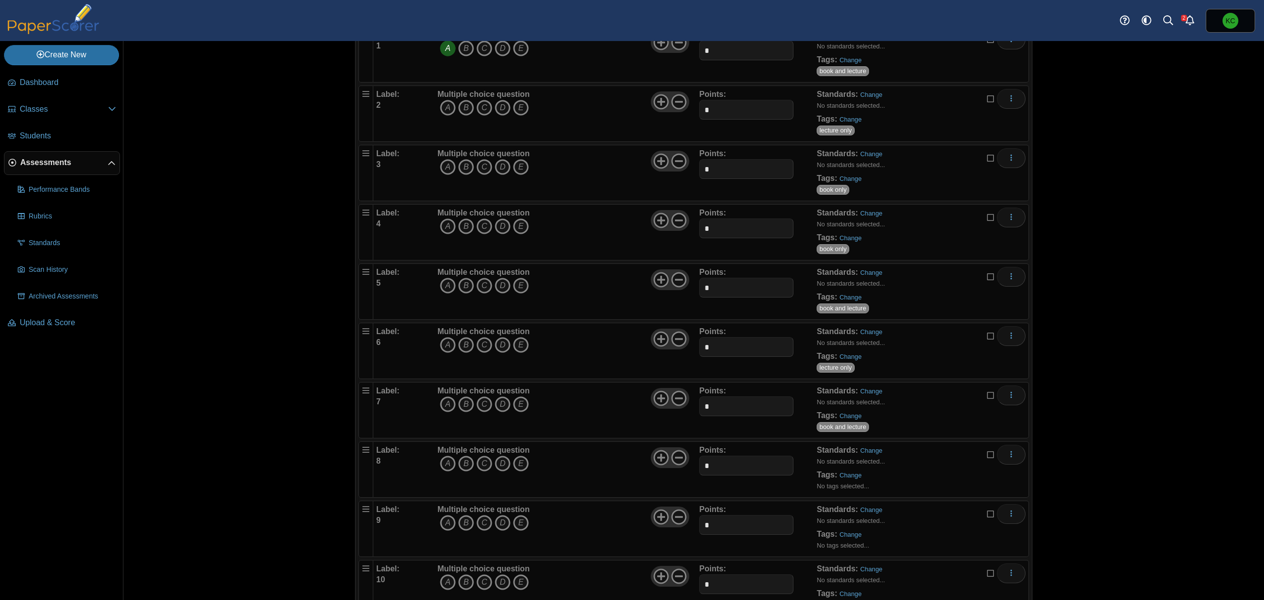
scroll to position [203, 0]
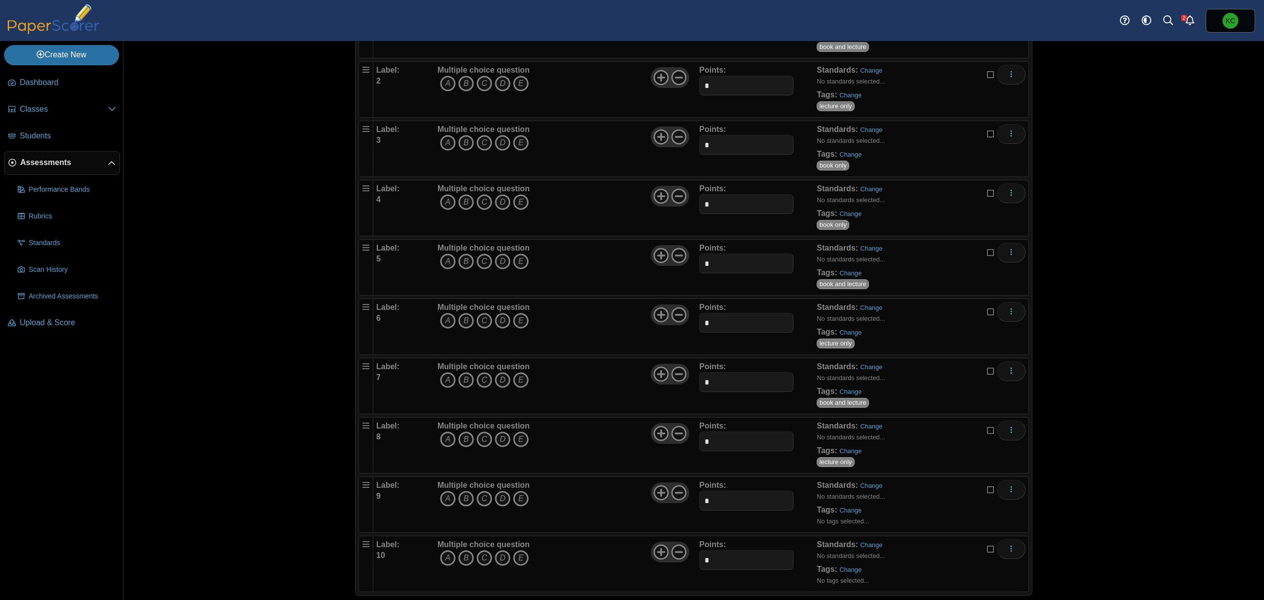
scroll to position [210, 0]
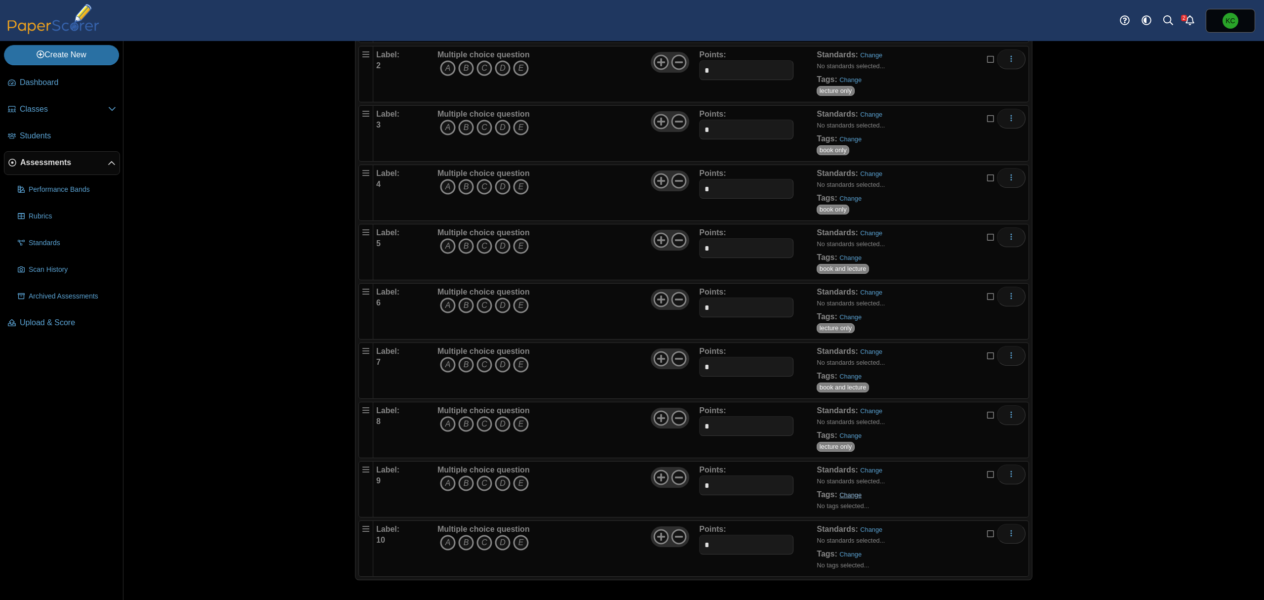
click at [843, 492] on link "Change" at bounding box center [851, 494] width 22 height 7
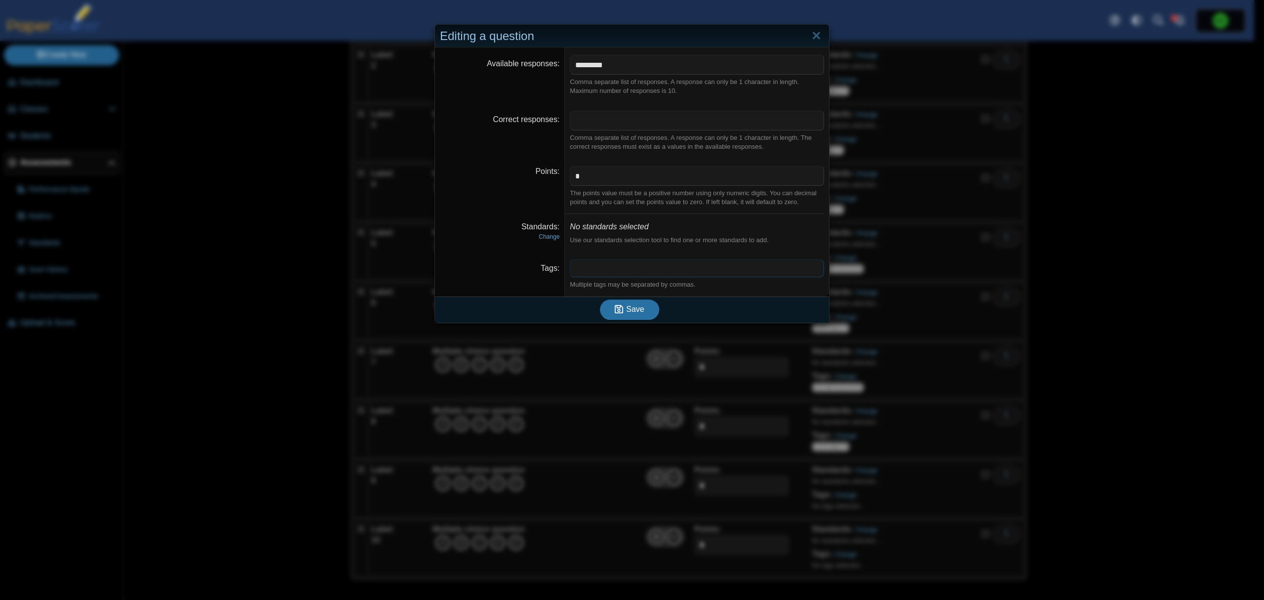
click at [613, 266] on span at bounding box center [697, 268] width 253 height 17
click at [637, 313] on span "Save" at bounding box center [635, 309] width 18 height 8
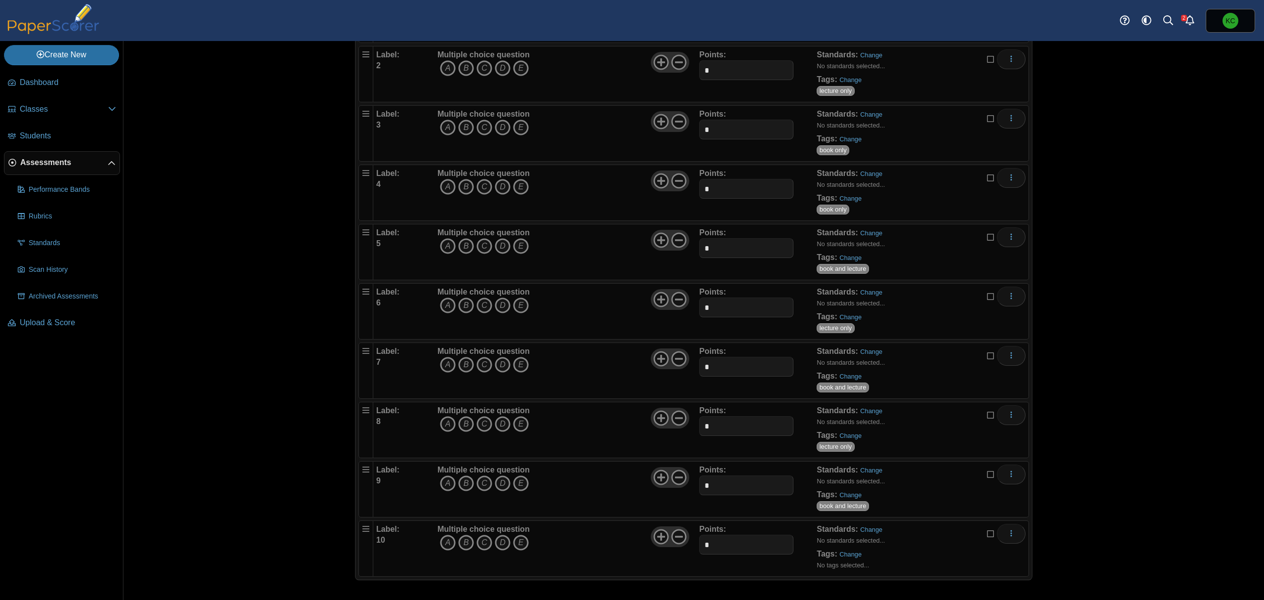
scroll to position [210, 0]
click at [840, 554] on link "Change" at bounding box center [851, 553] width 22 height 7
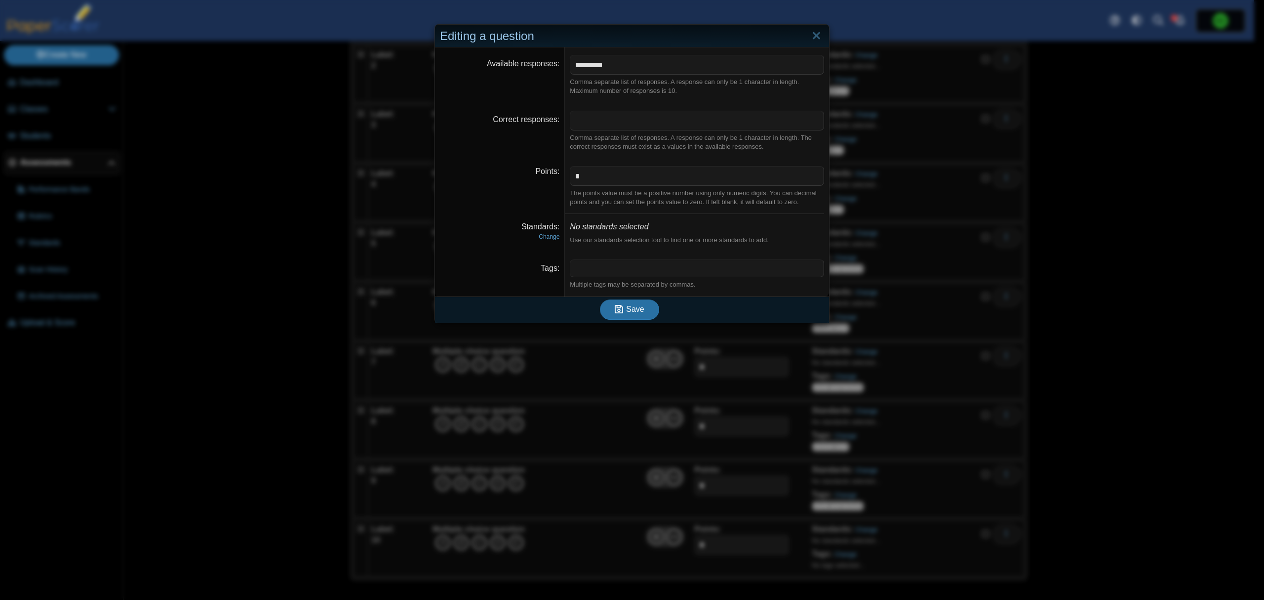
click at [654, 271] on span at bounding box center [697, 268] width 253 height 17
click at [621, 304] on button "Save" at bounding box center [629, 309] width 59 height 20
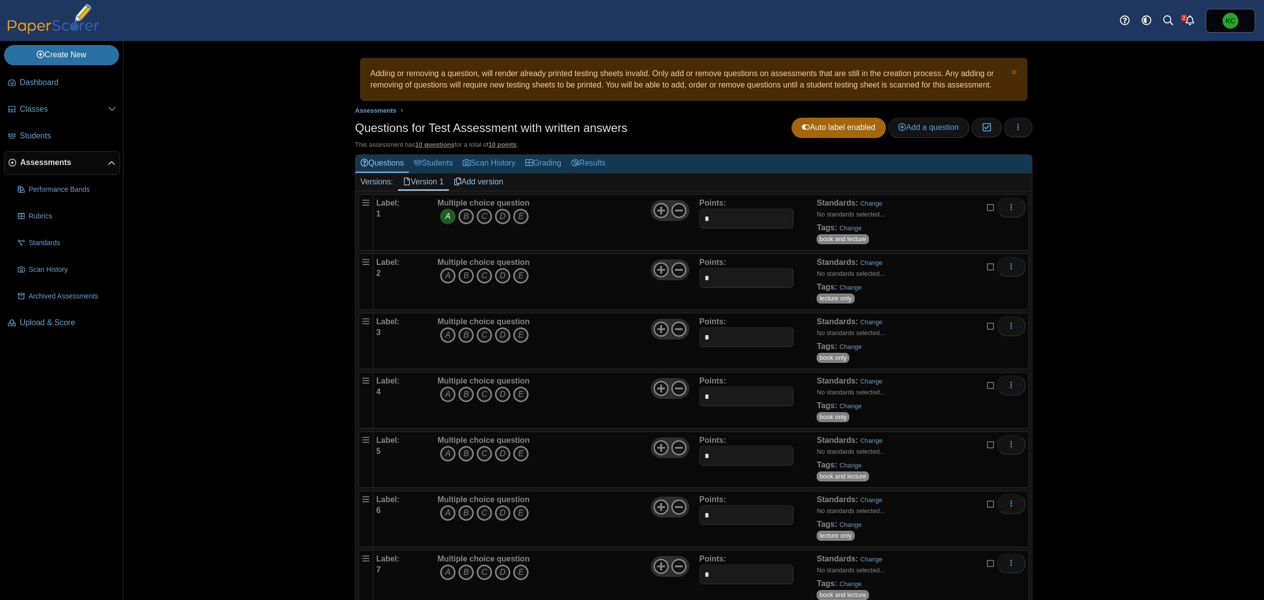
click at [465, 272] on icon "B" at bounding box center [466, 276] width 16 height 16
click at [441, 341] on icon "A" at bounding box center [448, 335] width 16 height 16
click at [500, 400] on icon "D" at bounding box center [503, 394] width 16 height 16
click at [483, 457] on icon "C" at bounding box center [485, 454] width 16 height 16
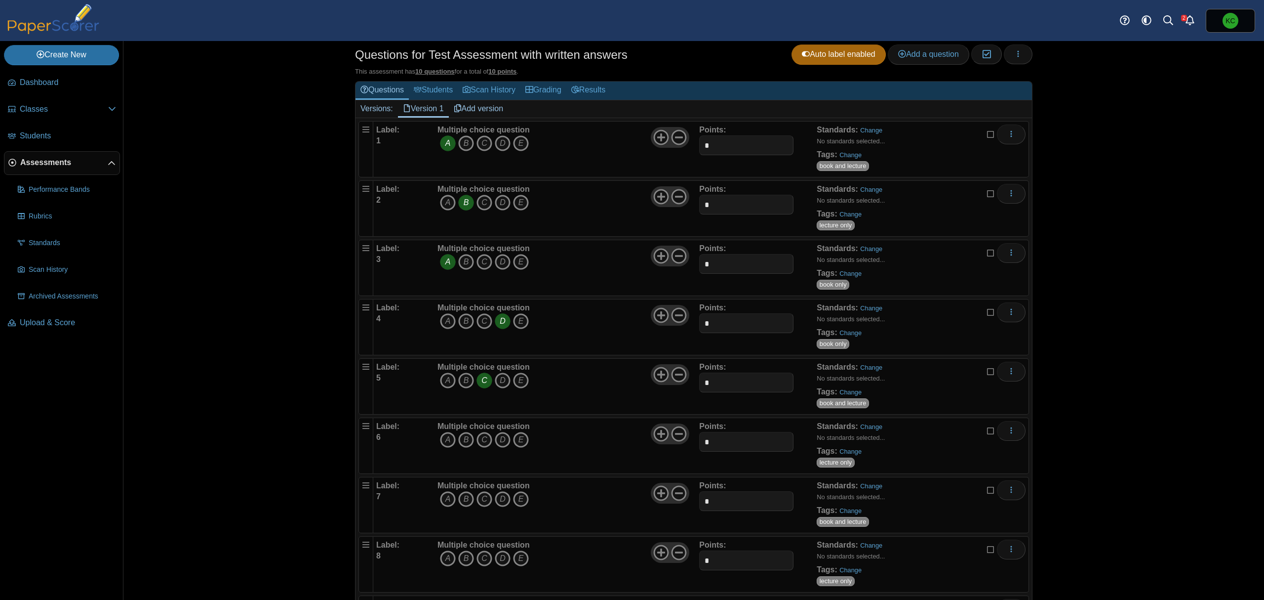
scroll to position [210, 0]
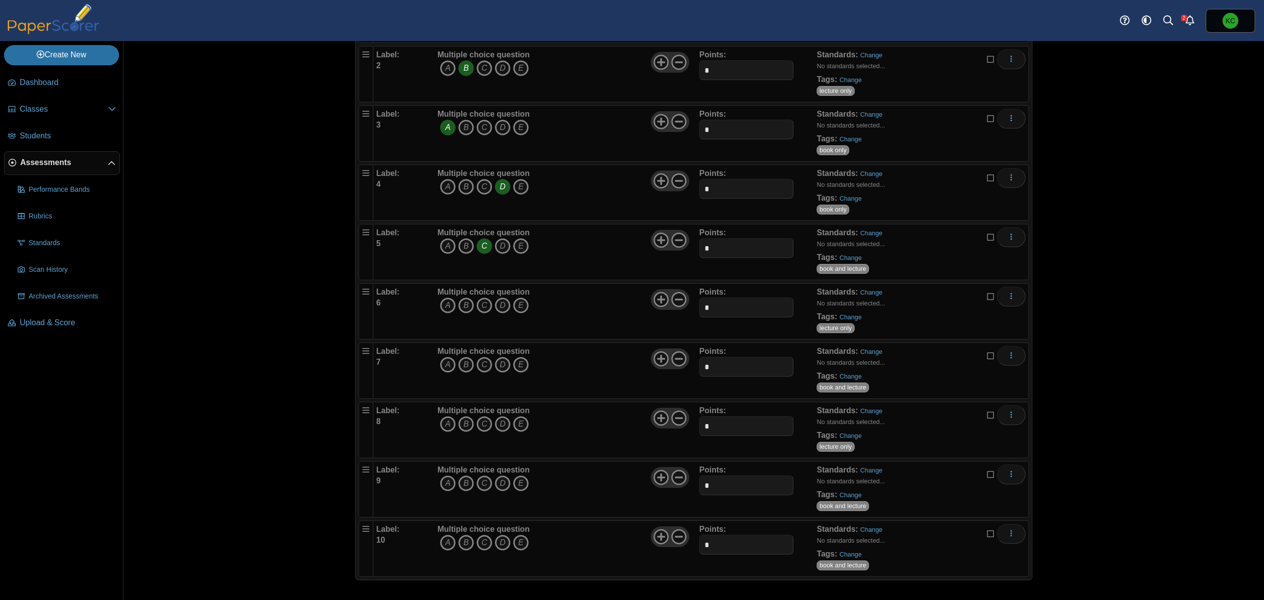
click at [499, 295] on b "Multiple choice question" at bounding box center [484, 291] width 92 height 8
click at [499, 297] on icon "D" at bounding box center [503, 305] width 16 height 16
click at [440, 362] on icon "A" at bounding box center [448, 365] width 16 height 16
click at [441, 426] on icon "A" at bounding box center [448, 424] width 16 height 16
click at [482, 485] on icon "C" at bounding box center [485, 483] width 16 height 16
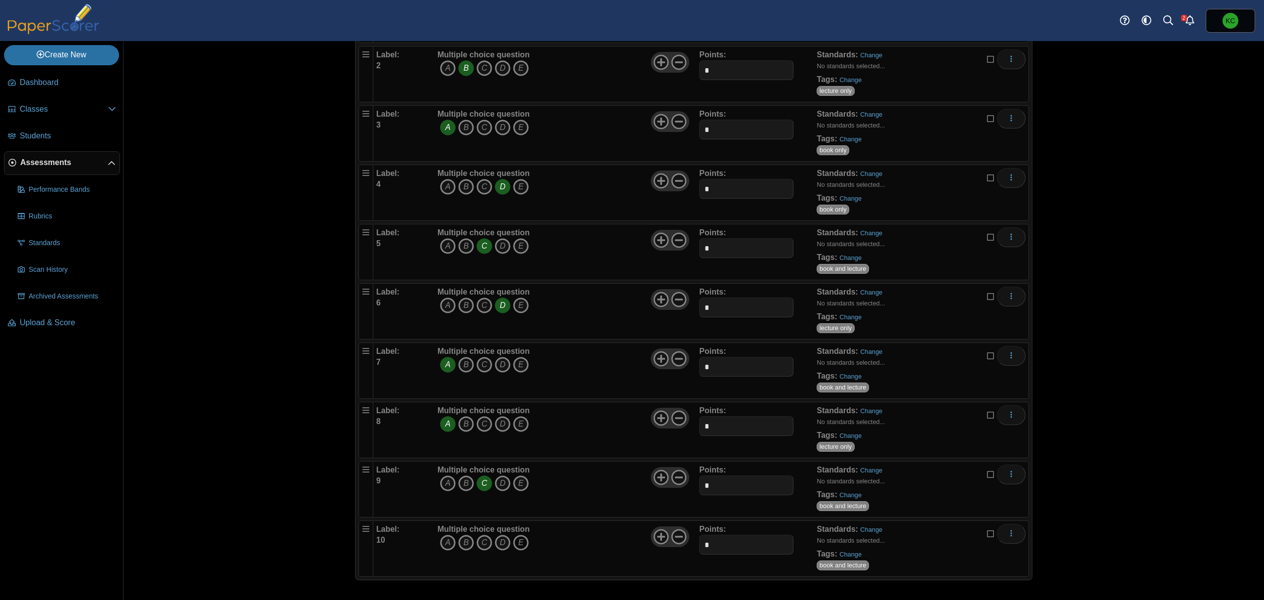
click at [514, 544] on icon "E" at bounding box center [521, 542] width 16 height 16
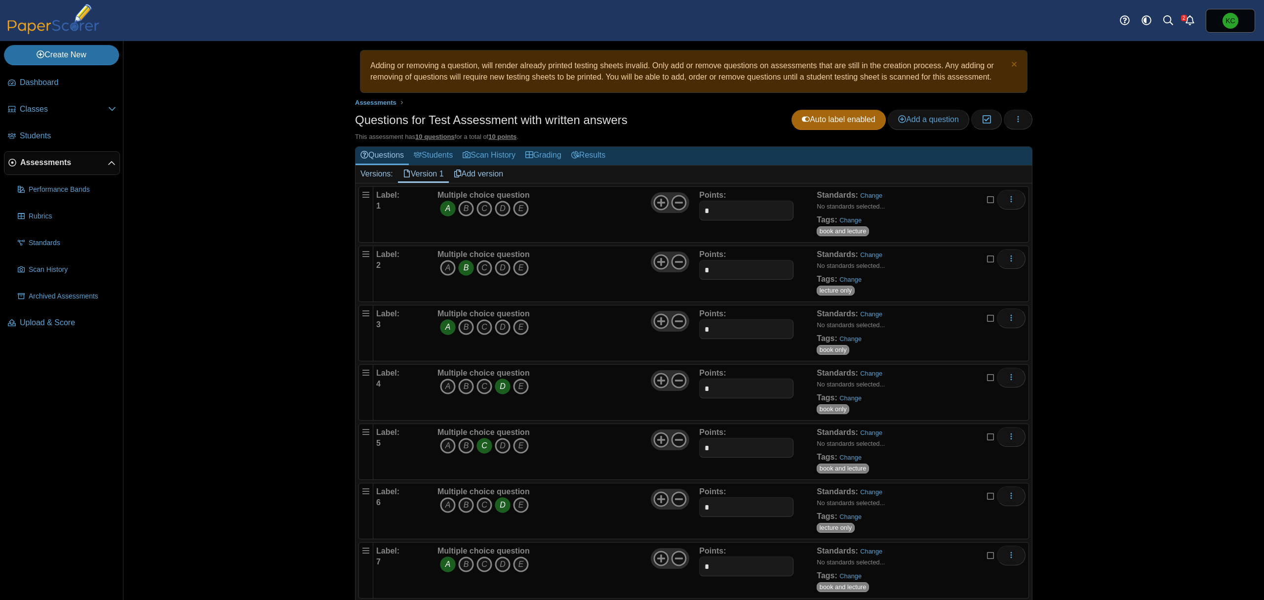
scroll to position [0, 0]
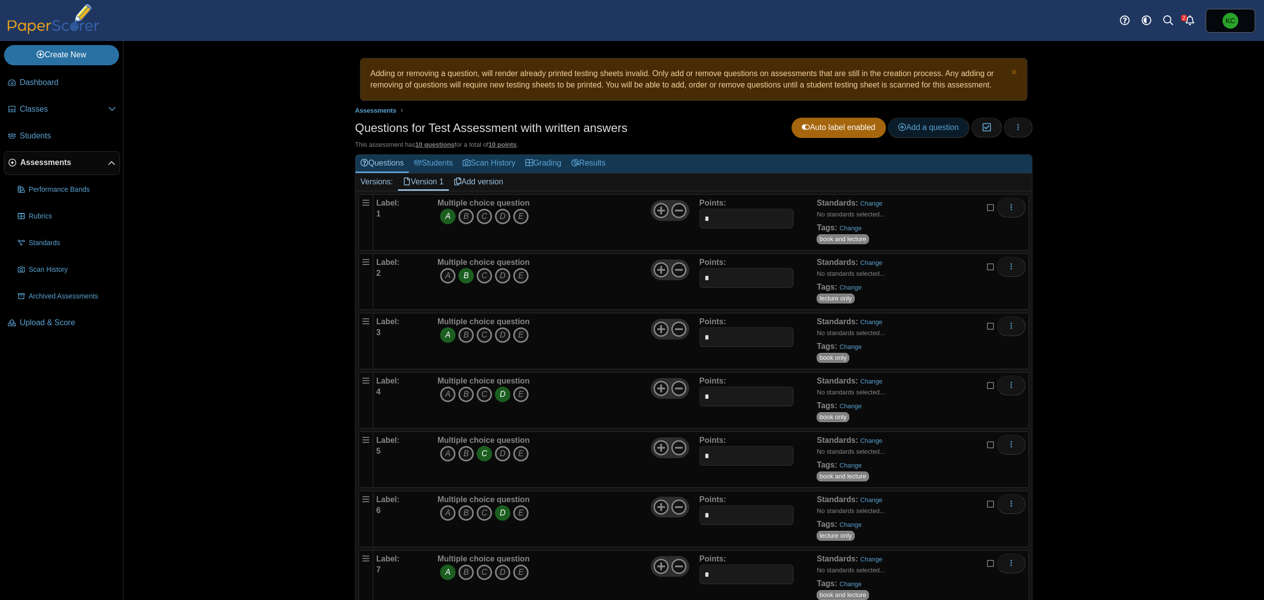
click at [898, 130] on icon at bounding box center [902, 127] width 8 height 8
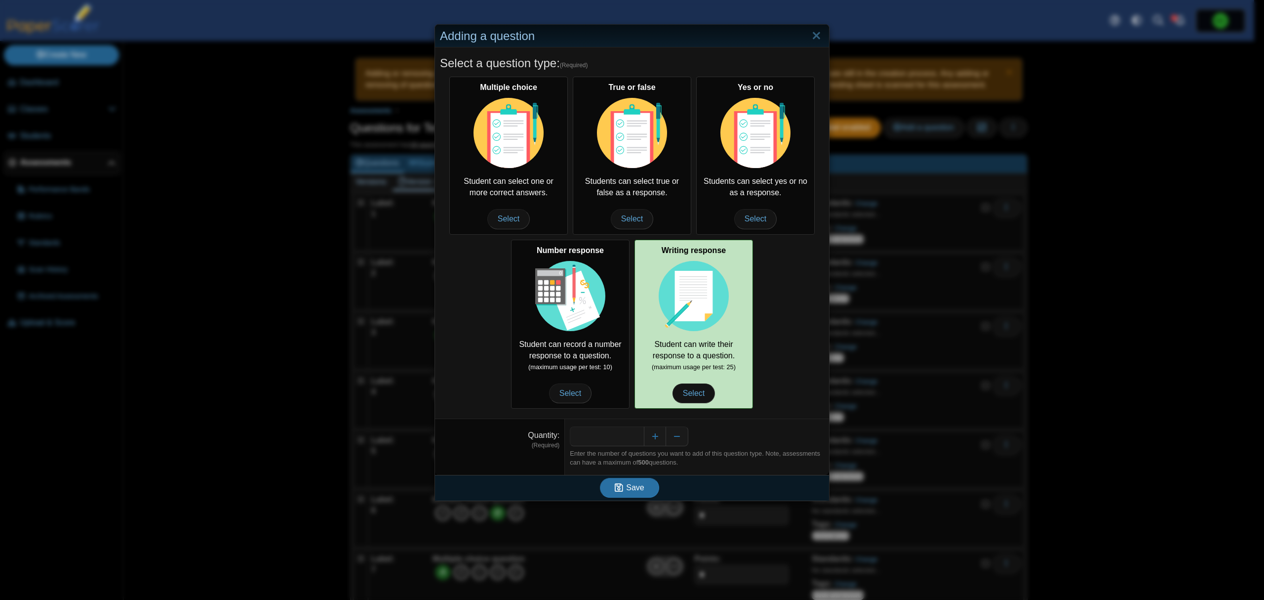
click at [700, 302] on img at bounding box center [694, 296] width 70 height 70
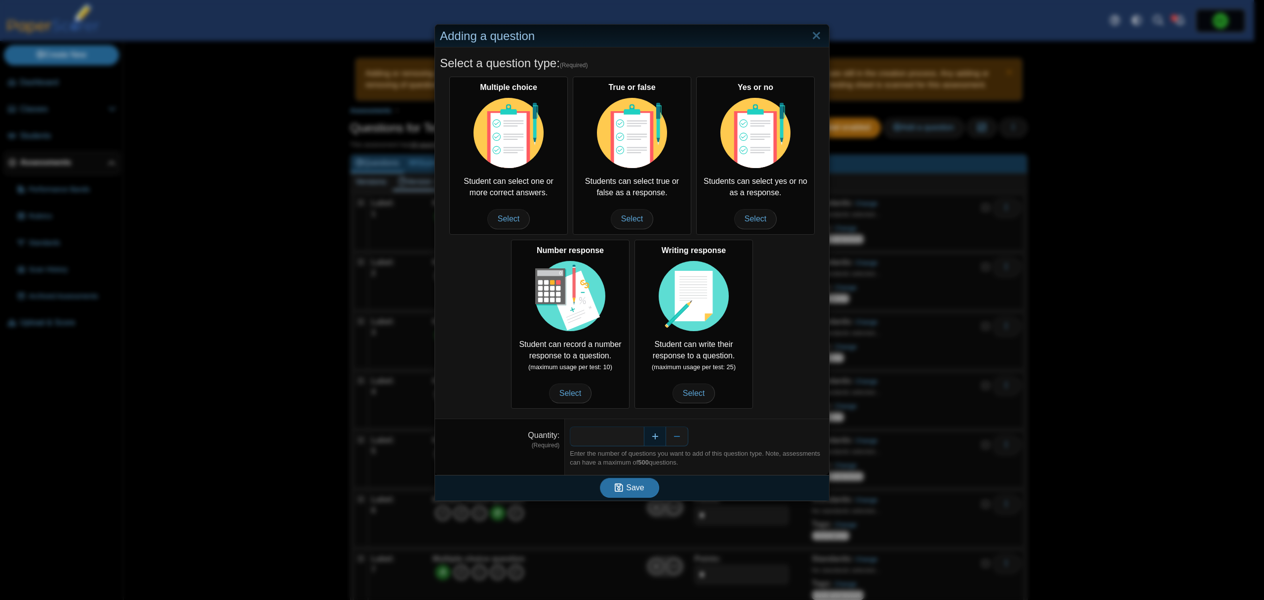
click at [648, 439] on button "Increase" at bounding box center [655, 436] width 22 height 20
type input "*"
click at [620, 485] on icon "submit" at bounding box center [620, 487] width 11 height 11
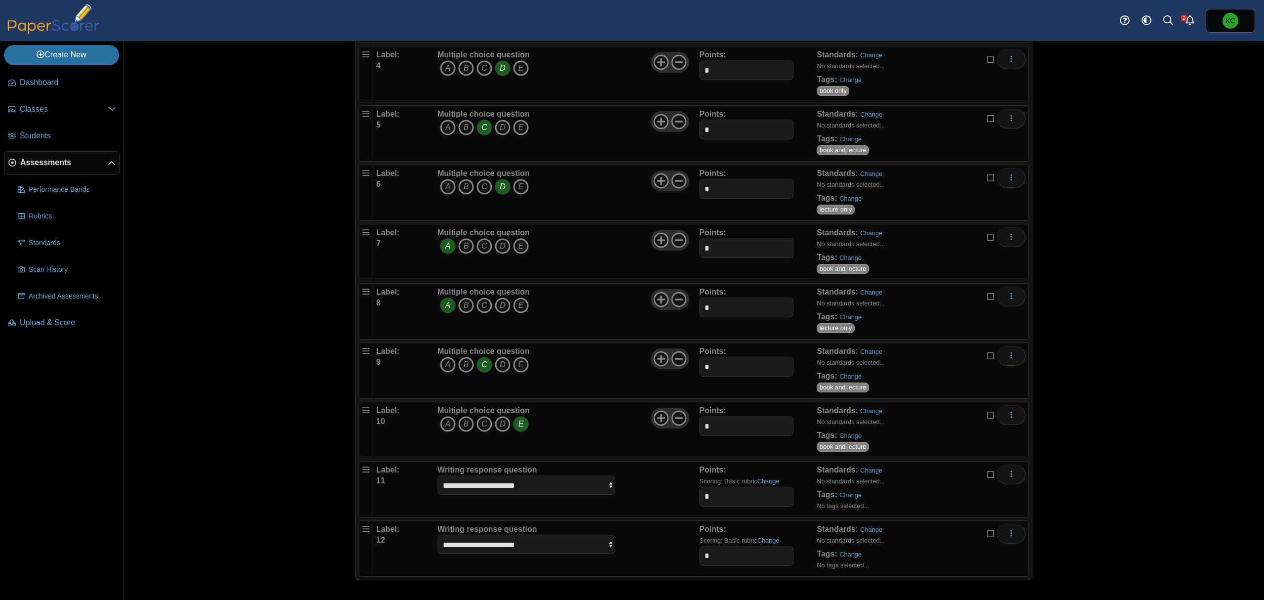
scroll to position [330, 0]
drag, startPoint x: 715, startPoint y: 494, endPoint x: 690, endPoint y: 492, distance: 25.3
click at [690, 492] on div "**********" at bounding box center [701, 488] width 650 height 49
drag, startPoint x: 712, startPoint y: 496, endPoint x: 679, endPoint y: 502, distance: 34.2
click at [679, 502] on div "**********" at bounding box center [701, 488] width 650 height 49
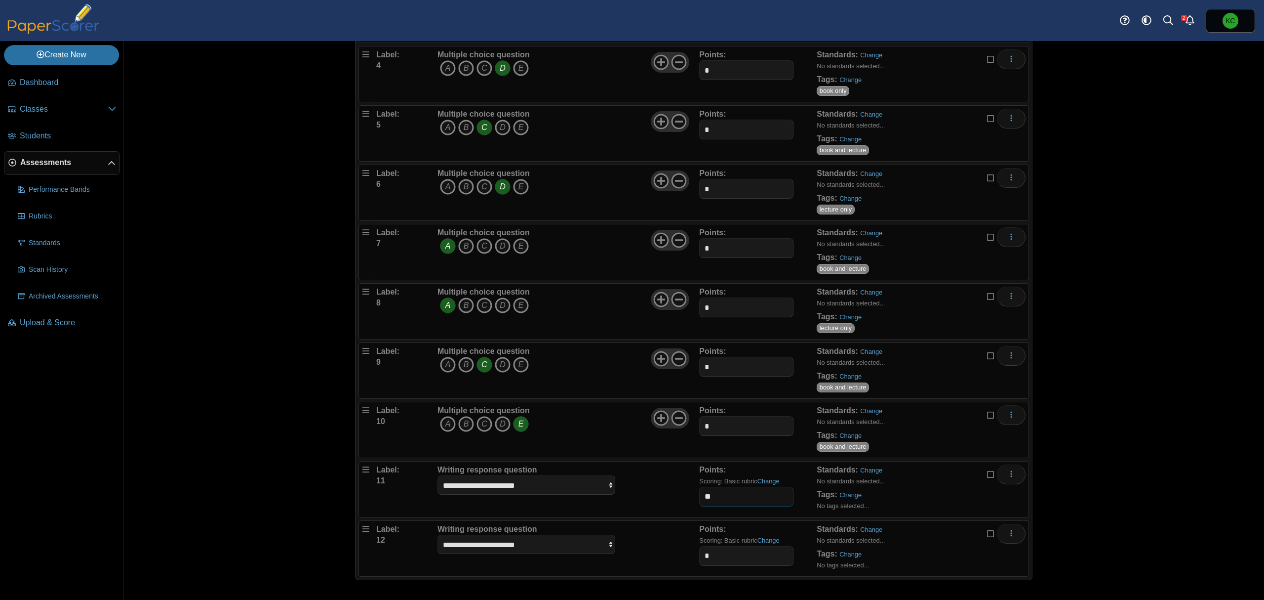
type input "**"
click at [541, 484] on select "**********" at bounding box center [527, 484] width 178 height 19
select select "******"
click at [438, 475] on select "**********" at bounding box center [527, 484] width 178 height 19
click at [850, 496] on link "Change" at bounding box center [851, 494] width 22 height 7
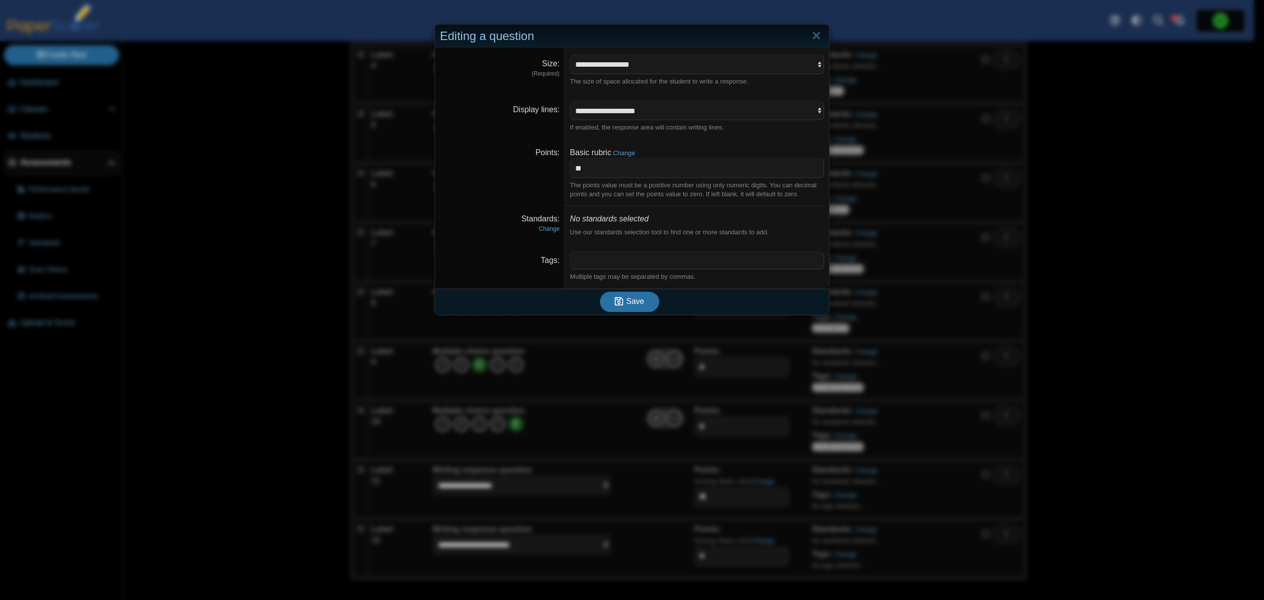
click at [602, 259] on span at bounding box center [697, 260] width 253 height 17
click at [618, 304] on icon "submit" at bounding box center [619, 300] width 8 height 9
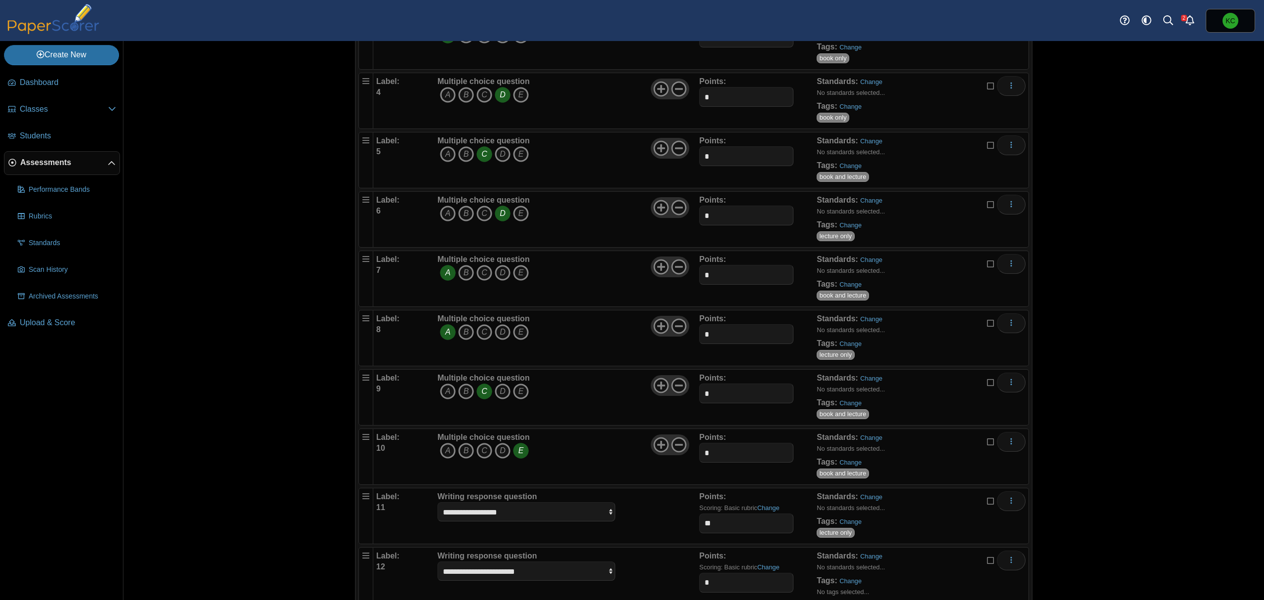
scroll to position [330, 0]
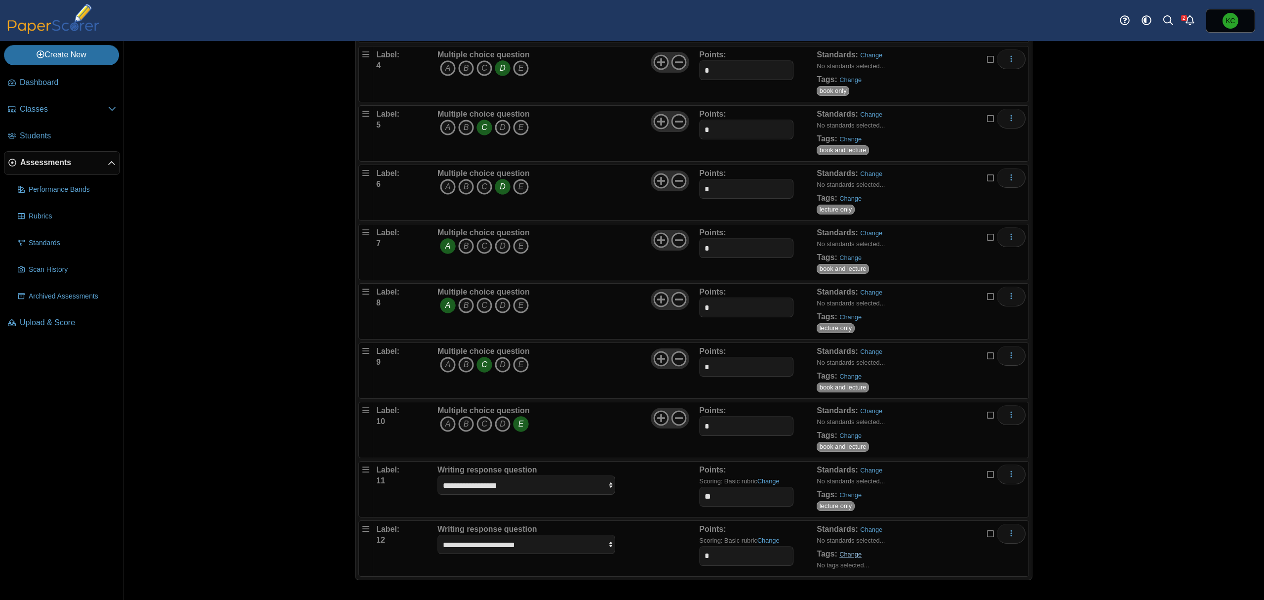
click at [842, 553] on link "Change" at bounding box center [851, 553] width 22 height 7
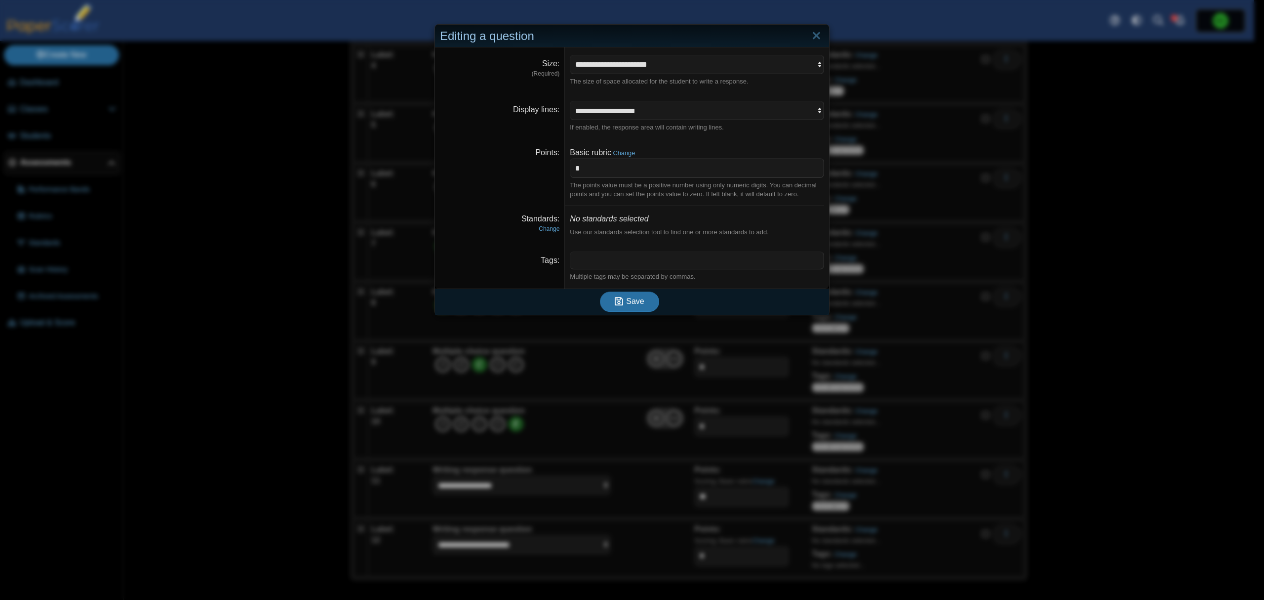
click at [659, 262] on span at bounding box center [697, 260] width 253 height 17
click at [561, 291] on div "Save" at bounding box center [629, 301] width 389 height 26
click at [609, 261] on span at bounding box center [710, 260] width 216 height 17
click at [575, 263] on x "remove tag" at bounding box center [579, 260] width 8 height 6
click at [574, 263] on span at bounding box center [697, 260] width 253 height 17
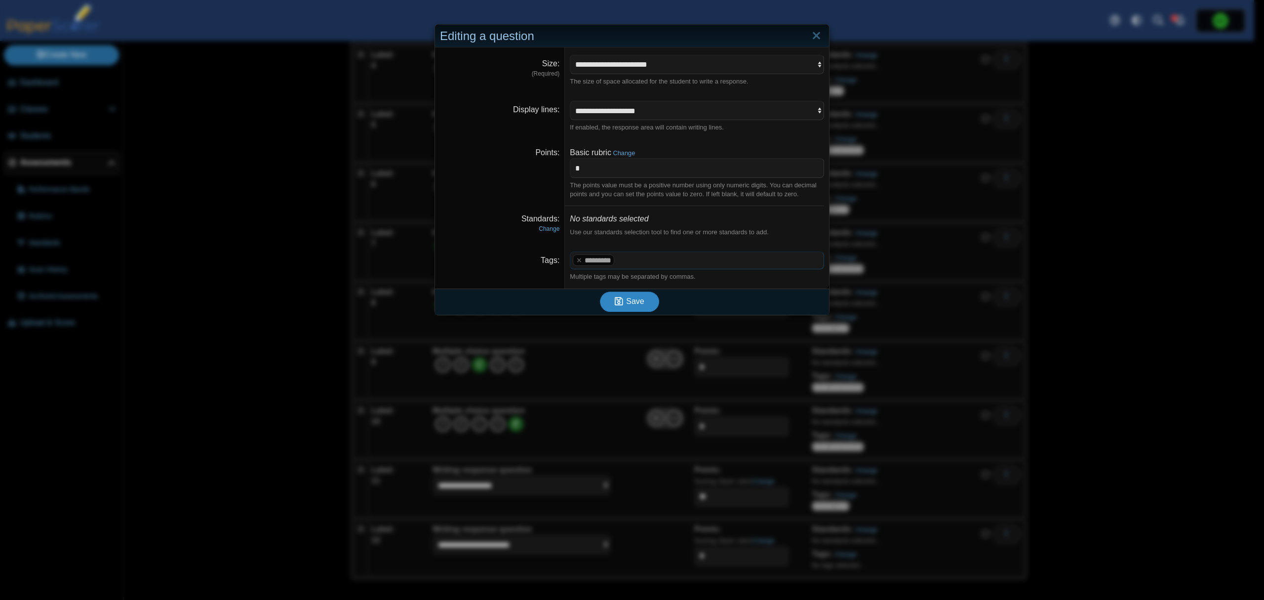
click at [619, 303] on use "submit" at bounding box center [619, 301] width 8 height 8
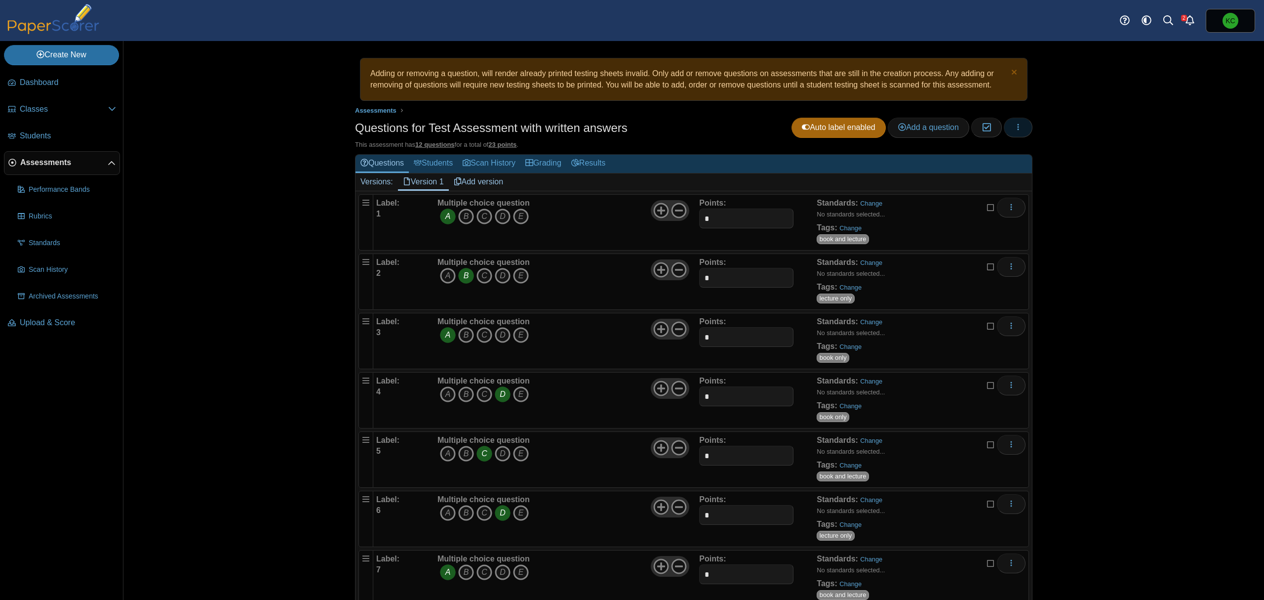
click at [1017, 129] on icon "button" at bounding box center [1019, 127] width 8 height 8
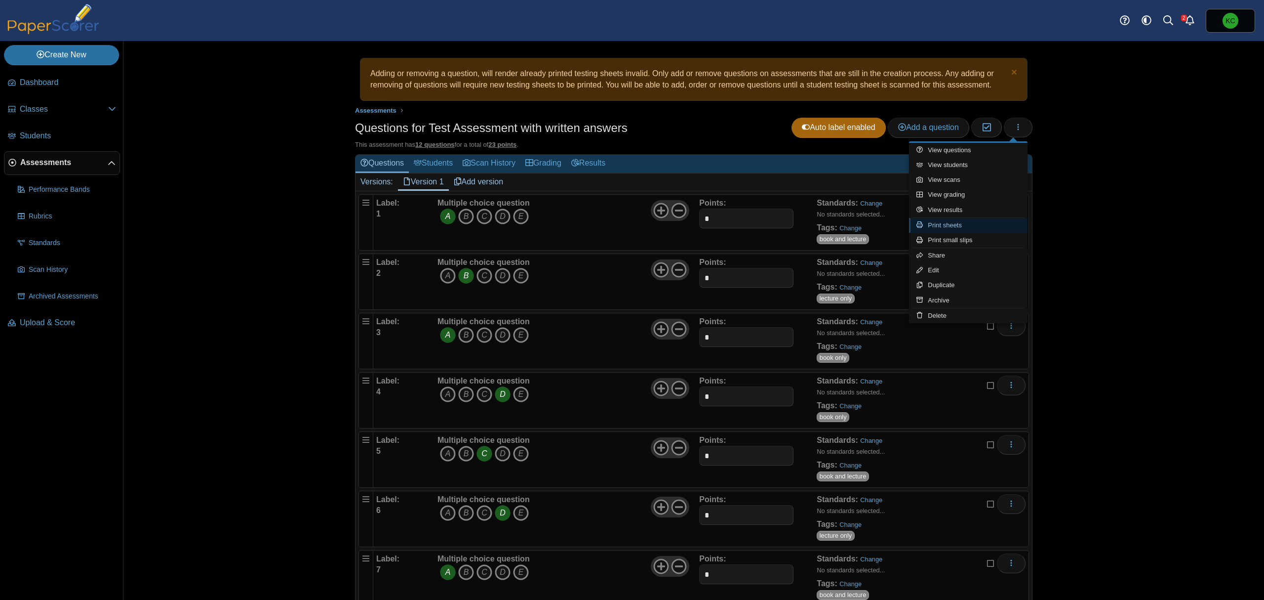
click at [949, 228] on link "Print sheets" at bounding box center [968, 225] width 119 height 15
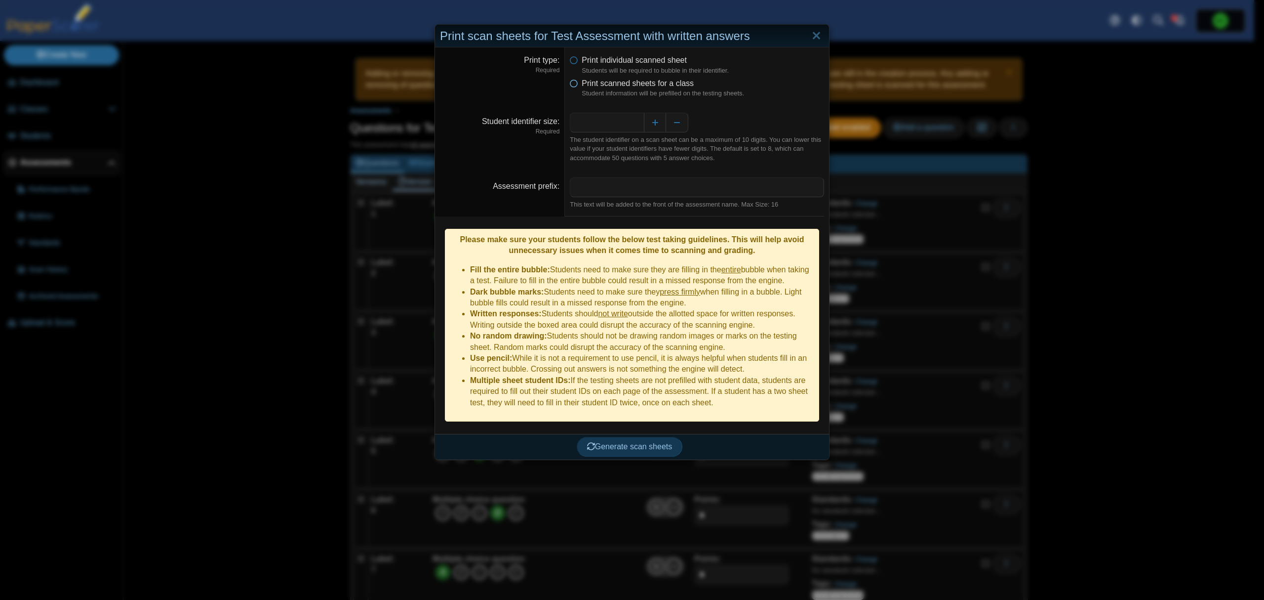
click at [570, 85] on icon at bounding box center [574, 81] width 8 height 7
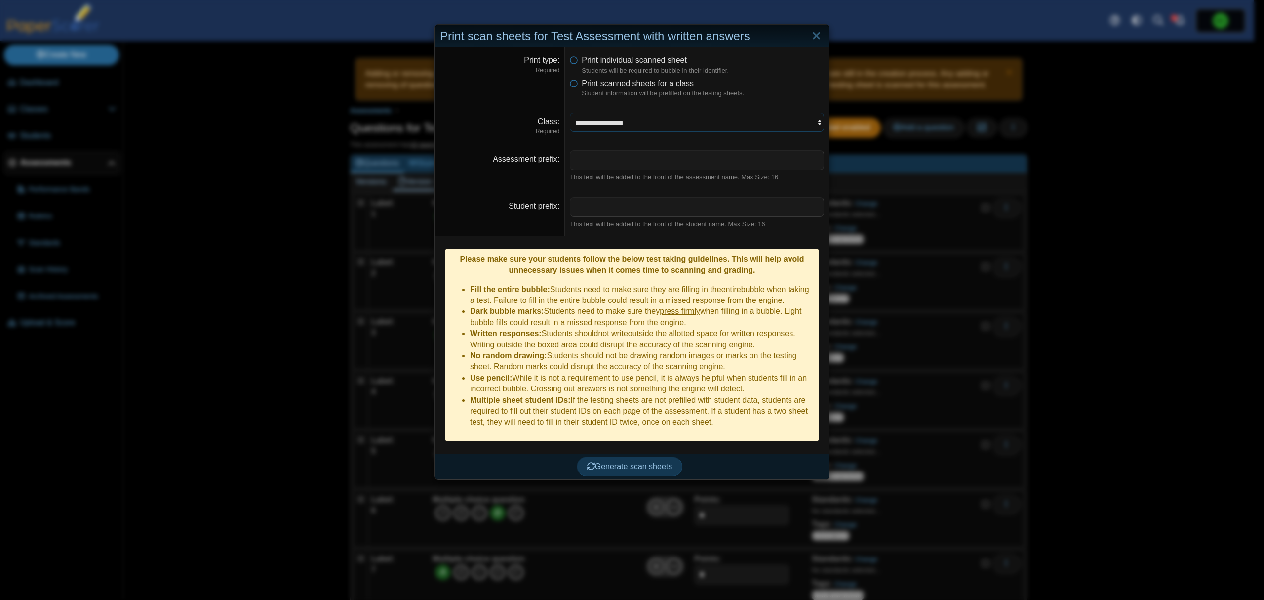
click at [646, 119] on select "**********" at bounding box center [697, 122] width 254 height 19
select select "**********"
click at [570, 113] on select "**********" at bounding box center [697, 122] width 254 height 19
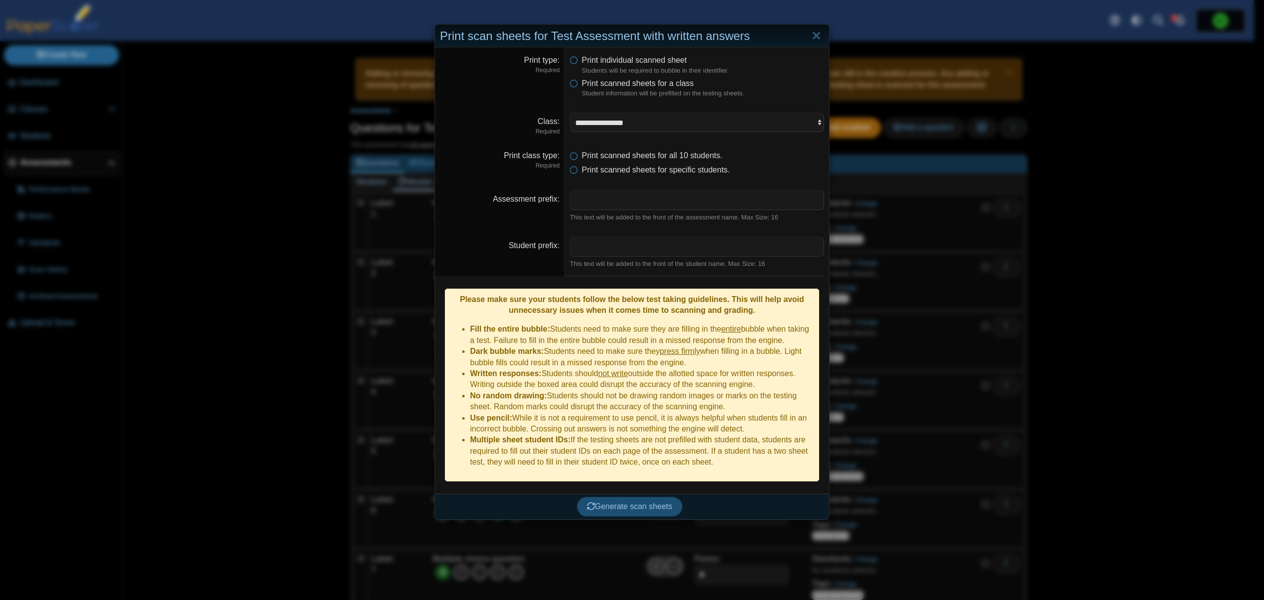
click at [648, 502] on span "Generate scan sheets" at bounding box center [629, 506] width 85 height 8
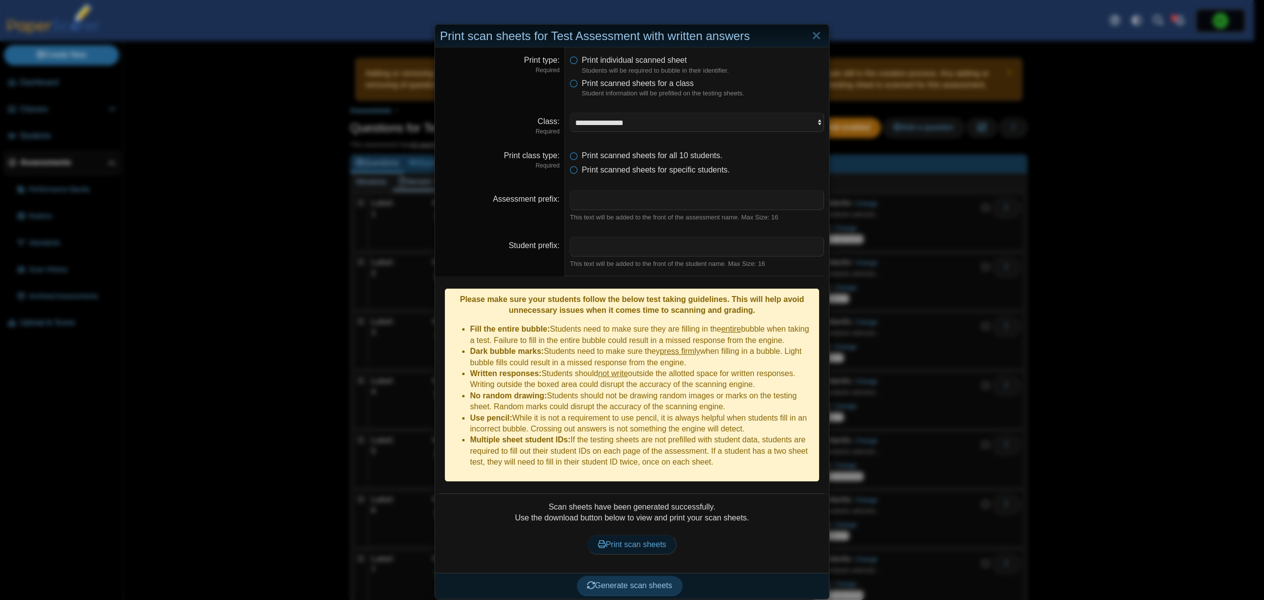
click at [646, 540] on span "Print scan sheets" at bounding box center [632, 544] width 69 height 8
click at [809, 32] on link "Close" at bounding box center [816, 36] width 15 height 17
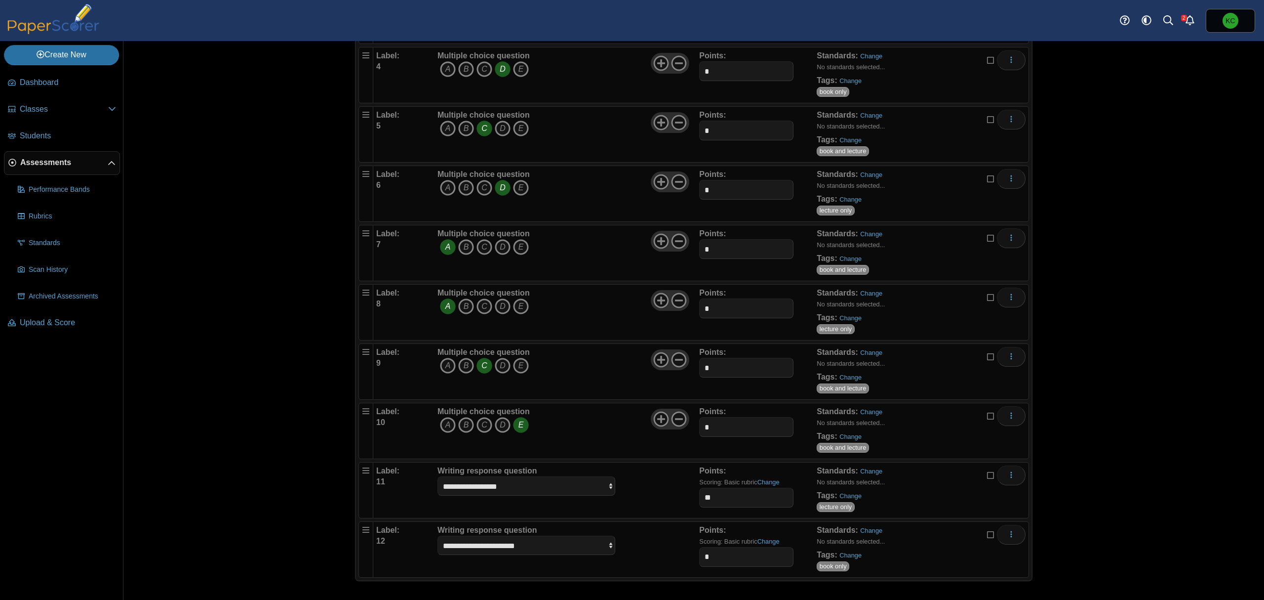
scroll to position [330, 0]
click at [58, 325] on span "Upload & Score" at bounding box center [68, 322] width 96 height 11
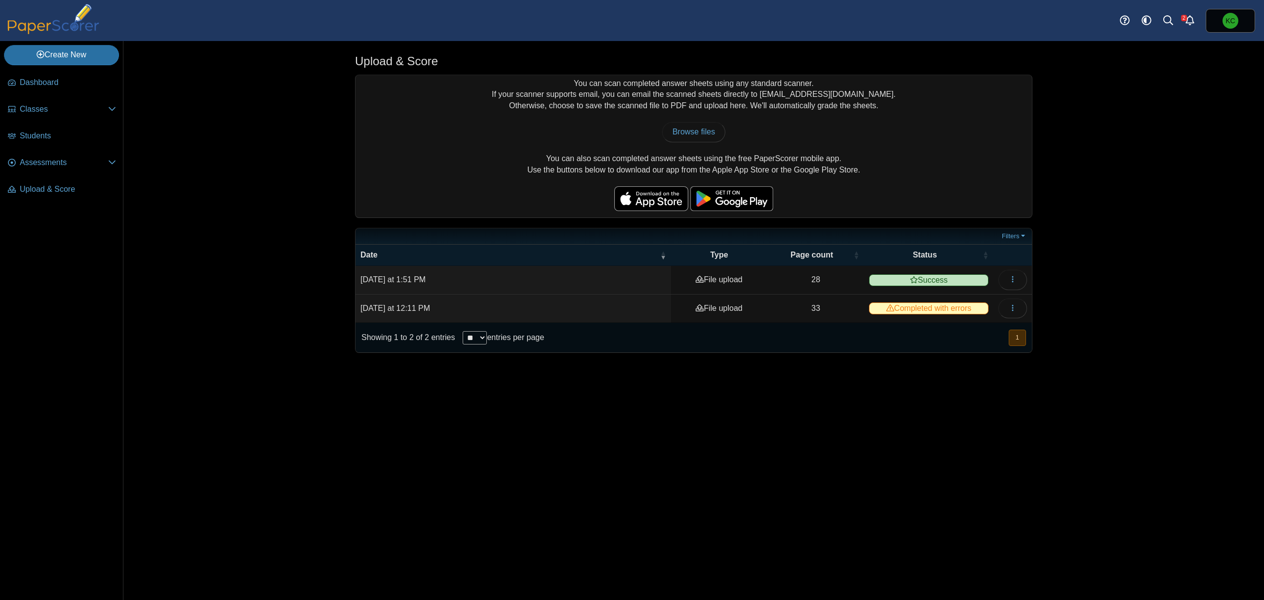
click at [815, 310] on td "33" at bounding box center [816, 308] width 97 height 28
click at [728, 307] on td "File upload" at bounding box center [719, 308] width 96 height 28
click at [1011, 307] on icon "button" at bounding box center [1013, 308] width 8 height 8
click at [933, 336] on link "View scanned pages" at bounding box center [968, 332] width 119 height 15
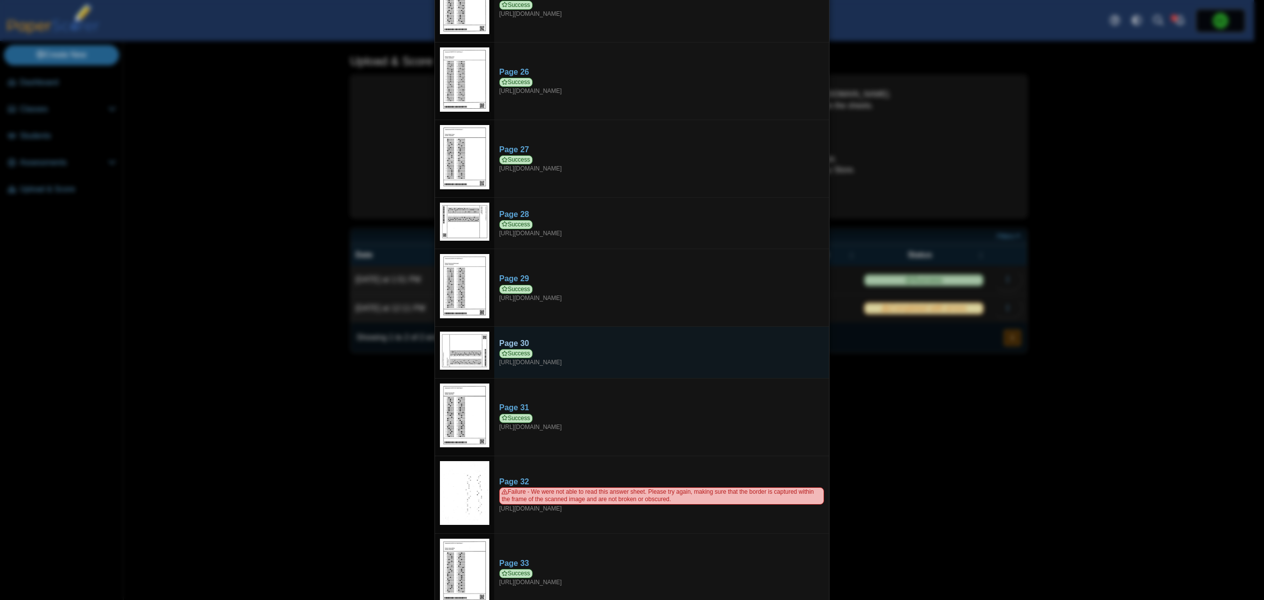
scroll to position [1830, 0]
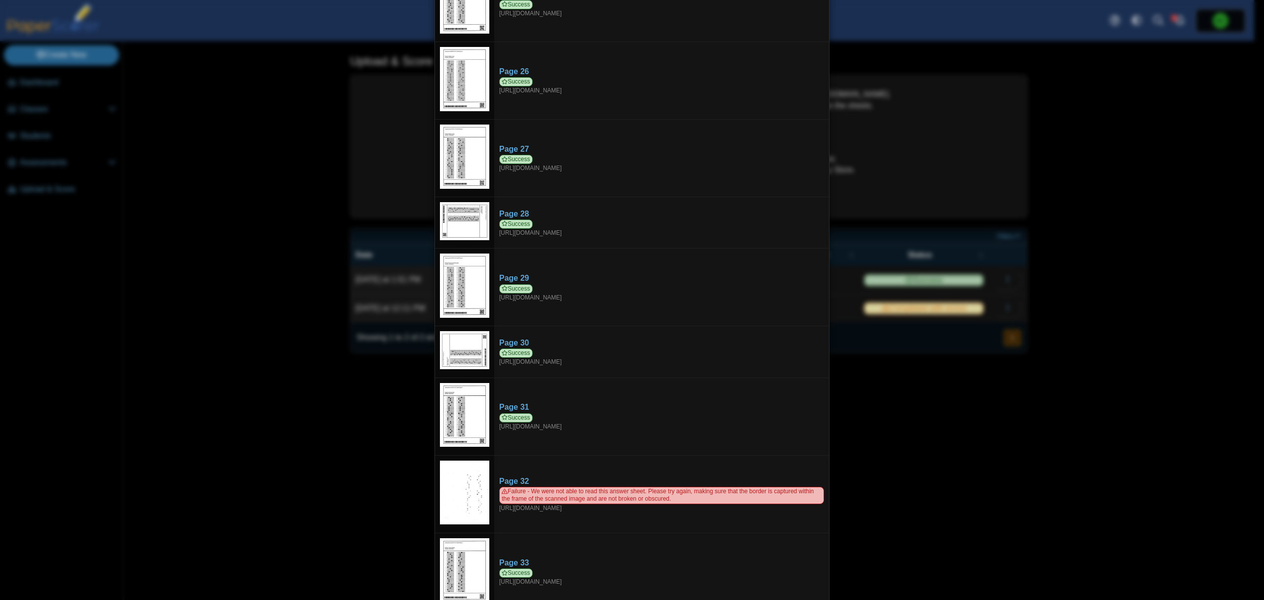
click at [1006, 467] on div "Viewing upload details Scan results: 32 Successful scans | 1 Failed scans Page …" at bounding box center [632, 300] width 1264 height 600
